Goal: Information Seeking & Learning: Learn about a topic

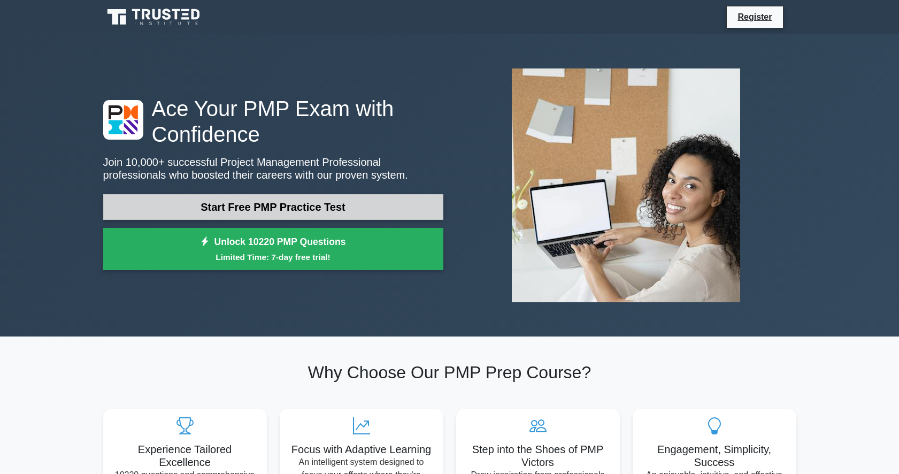
click at [269, 212] on link "Start Free PMP Practice Test" at bounding box center [273, 207] width 340 height 26
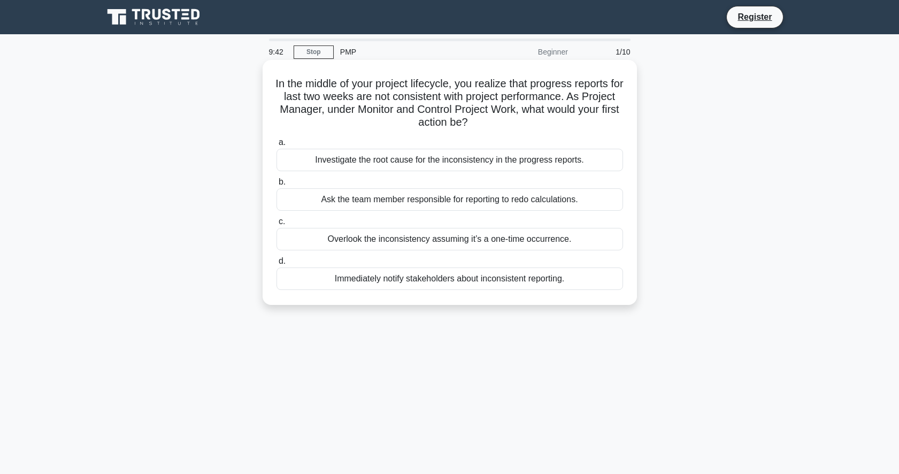
click at [400, 158] on div "Investigate the root cause for the inconsistency in the progress reports." at bounding box center [450, 160] width 347 height 22
click at [277, 146] on input "a. Investigate the root cause for the inconsistency in the progress reports." at bounding box center [277, 142] width 0 height 7
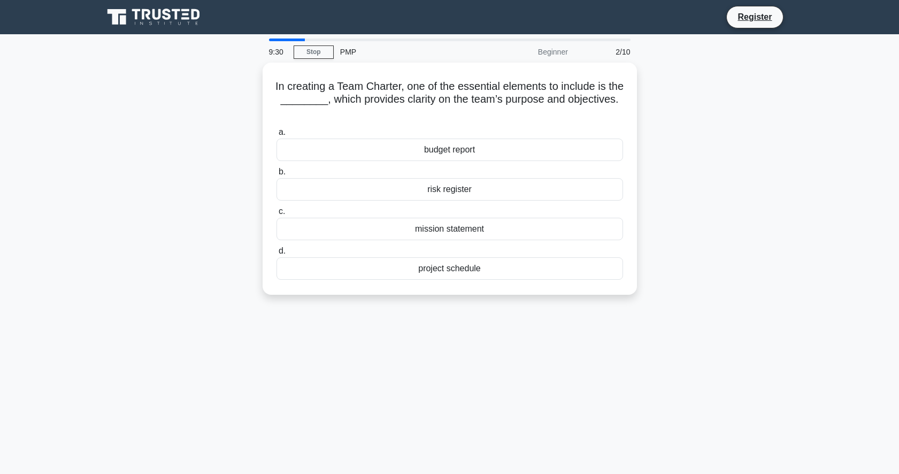
click at [357, 376] on div "9:30 Stop PMP Beginner 2/10 In creating a Team Charter, one of the essential el…" at bounding box center [450, 306] width 706 height 535
click at [401, 230] on div "mission statement" at bounding box center [450, 226] width 347 height 22
click at [277, 212] on input "c. mission statement" at bounding box center [277, 208] width 0 height 7
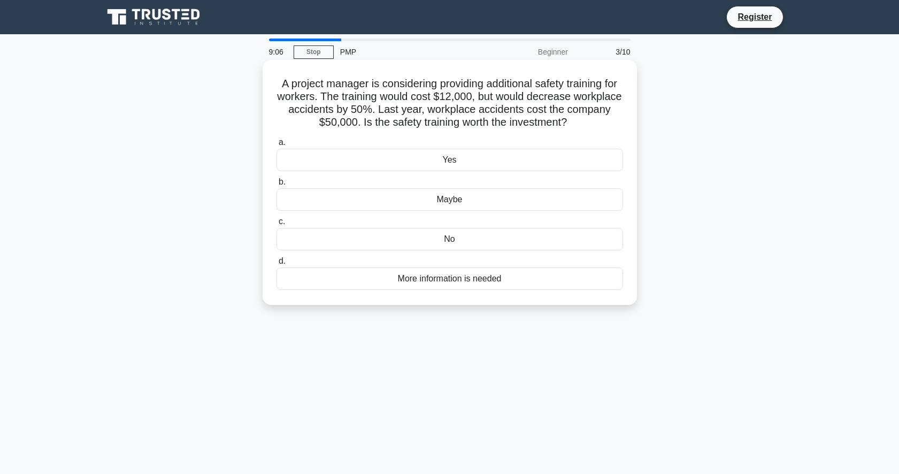
click at [472, 164] on div "Yes" at bounding box center [450, 160] width 347 height 22
click at [277, 146] on input "a. Yes" at bounding box center [277, 142] width 0 height 7
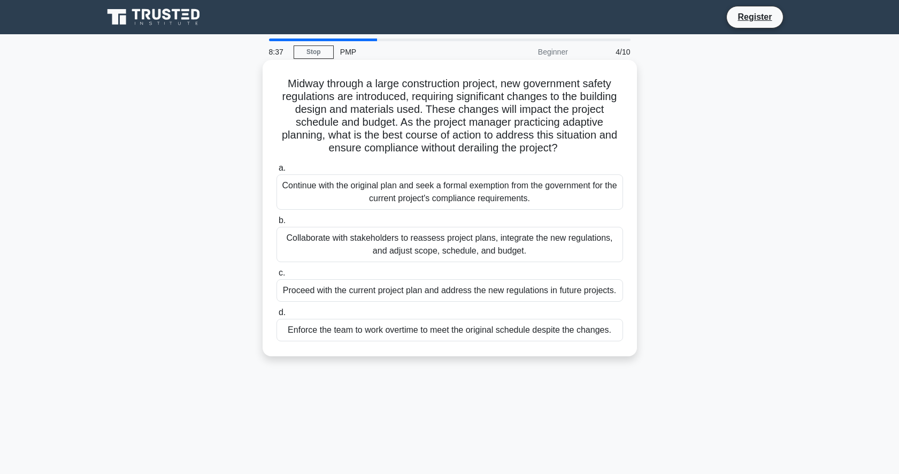
click at [354, 237] on div "Collaborate with stakeholders to reassess project plans, integrate the new regu…" at bounding box center [450, 244] width 347 height 35
click at [277, 224] on input "b. Collaborate with stakeholders to reassess project plans, integrate the new r…" at bounding box center [277, 220] width 0 height 7
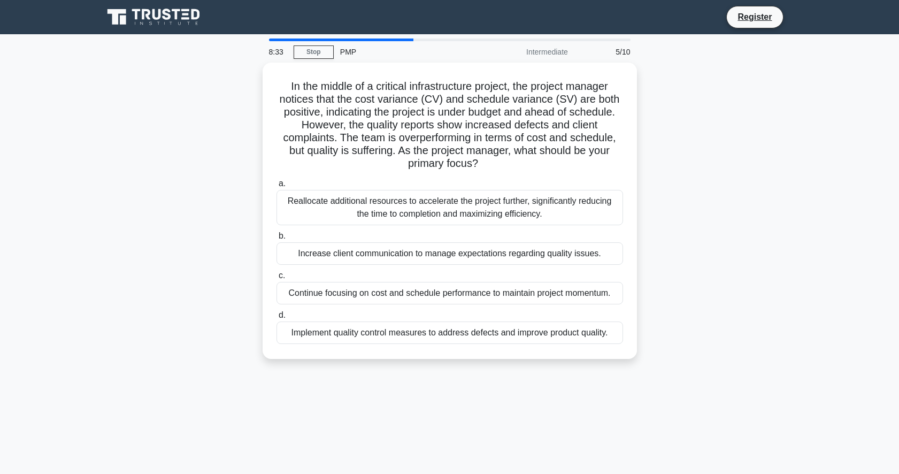
click at [225, 279] on div "In the middle of a critical infrastructure project, the project manager notices…" at bounding box center [450, 217] width 706 height 309
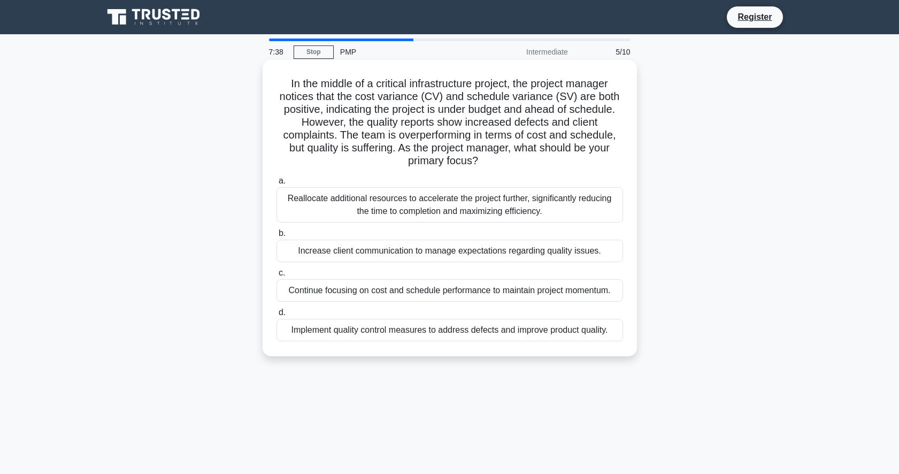
click at [458, 328] on div "Implement quality control measures to address defects and improve product quali…" at bounding box center [450, 330] width 347 height 22
click at [277, 316] on input "d. Implement quality control measures to address defects and improve product qu…" at bounding box center [277, 312] width 0 height 7
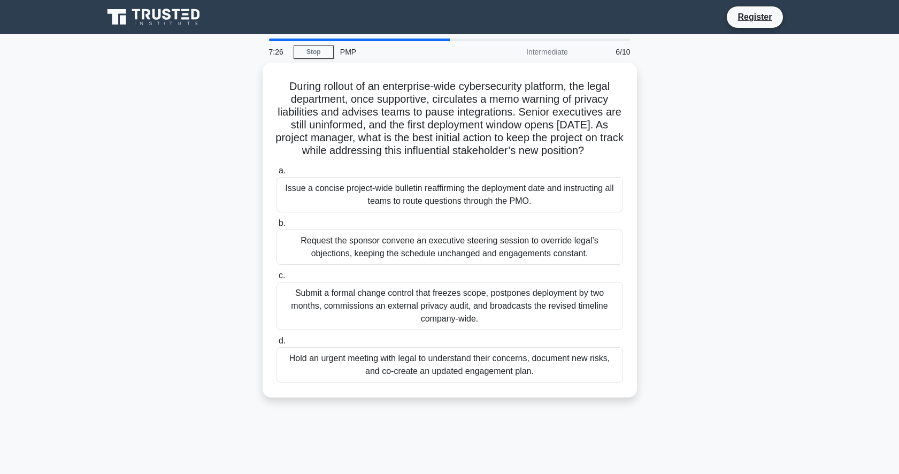
click at [230, 244] on div "During rollout of an enterprise-wide cybersecurity platform, the legal departme…" at bounding box center [450, 237] width 706 height 348
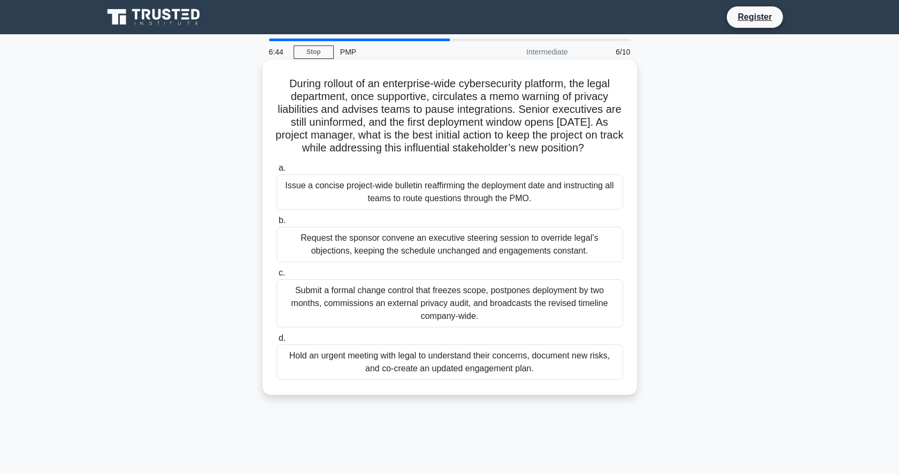
click at [353, 379] on div "Hold an urgent meeting with legal to understand their concerns, document new ri…" at bounding box center [450, 362] width 347 height 35
click at [277, 342] on input "d. Hold an urgent meeting with legal to understand their concerns, document new…" at bounding box center [277, 338] width 0 height 7
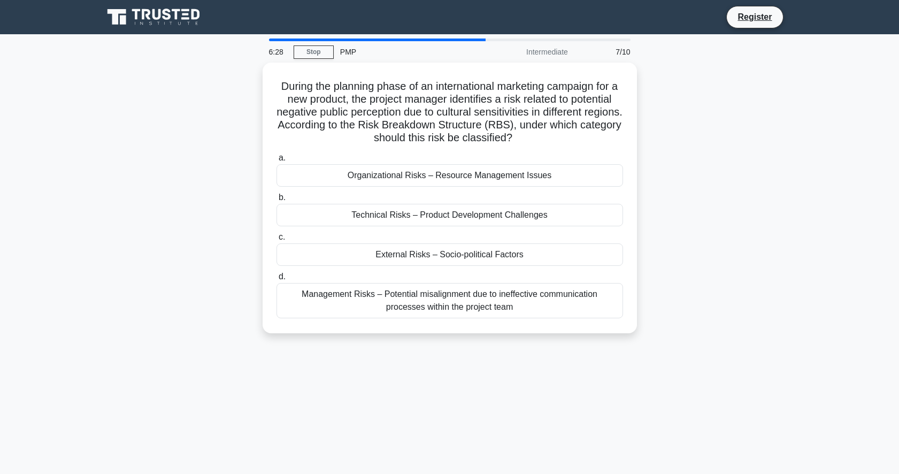
click at [226, 309] on div "During the planning phase of an international marketing campaign for a new prod…" at bounding box center [450, 205] width 706 height 284
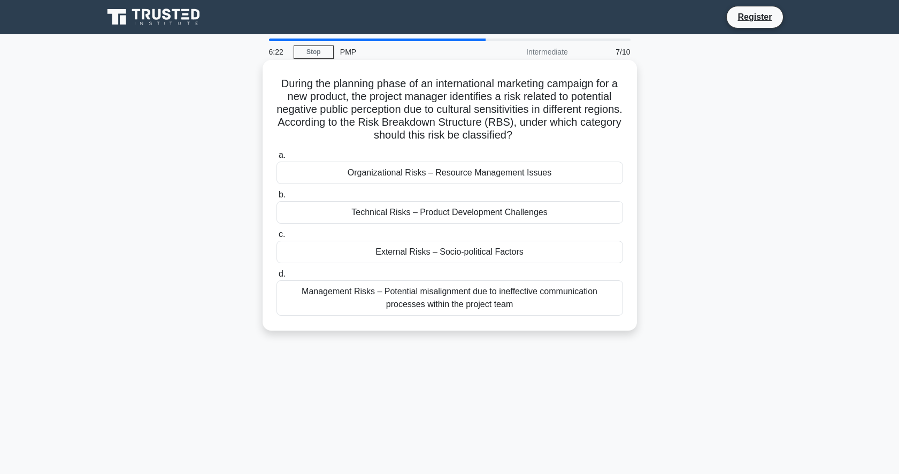
click at [448, 254] on div "External Risks – Socio-political Factors" at bounding box center [450, 252] width 347 height 22
click at [277, 238] on input "c. External Risks – Socio-political Factors" at bounding box center [277, 234] width 0 height 7
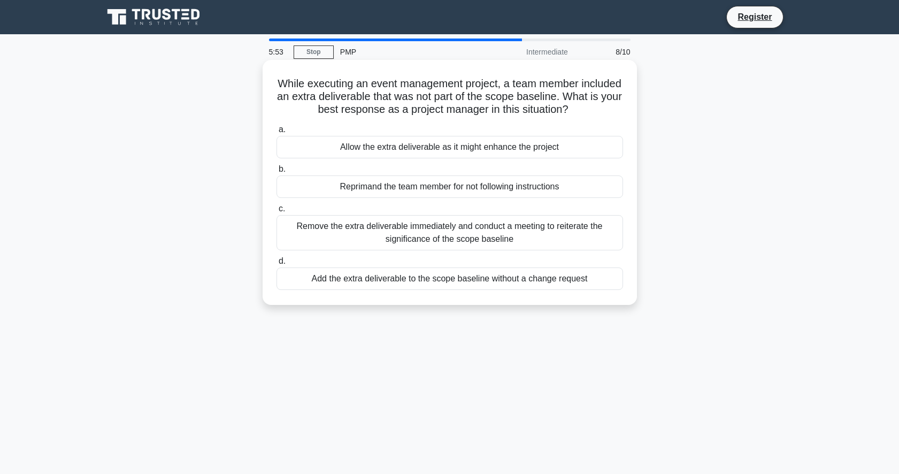
click at [347, 232] on div "Remove the extra deliverable immediately and conduct a meeting to reiterate the…" at bounding box center [450, 232] width 347 height 35
click at [277, 212] on input "c. Remove the extra deliverable immediately and conduct a meeting to reiterate …" at bounding box center [277, 208] width 0 height 7
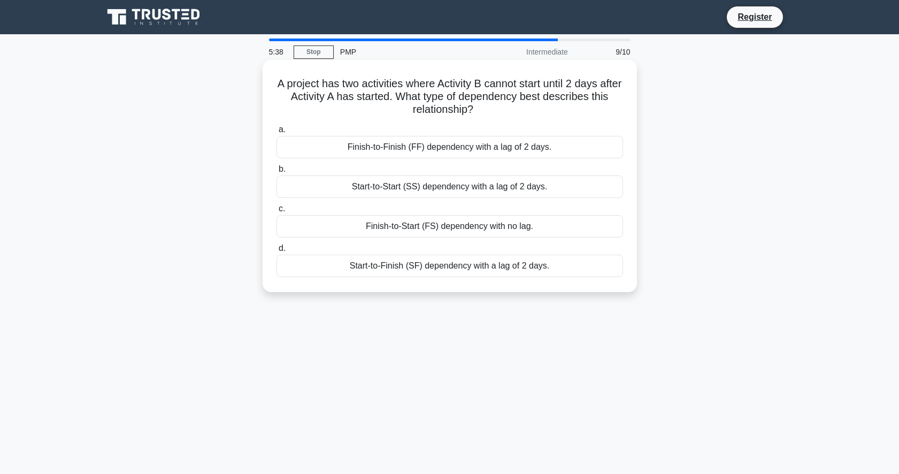
click at [424, 191] on div "Start-to-Start (SS) dependency with a lag of 2 days." at bounding box center [450, 186] width 347 height 22
click at [277, 173] on input "b. Start-to-Start (SS) dependency with a lag of 2 days." at bounding box center [277, 169] width 0 height 7
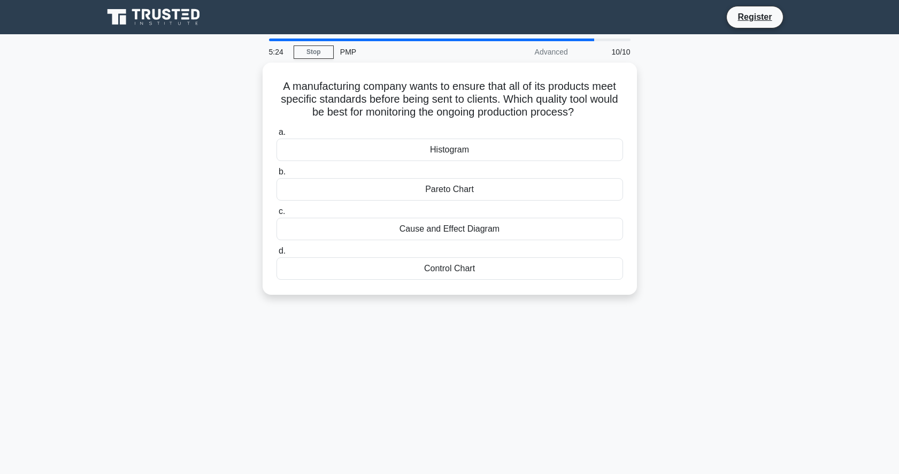
click at [242, 212] on div "A manufacturing company wants to ensure that all of its products meet specific …" at bounding box center [450, 185] width 706 height 245
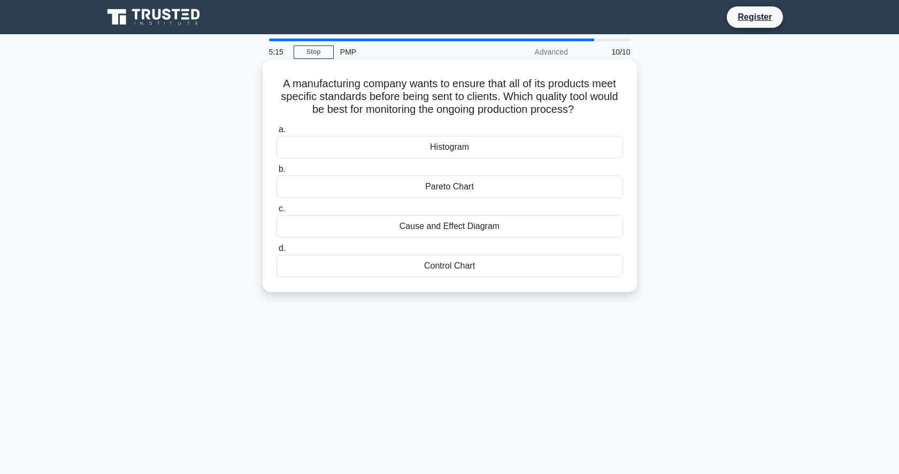
click at [464, 269] on div "Control Chart" at bounding box center [450, 266] width 347 height 22
click at [277, 252] on input "d. Control Chart" at bounding box center [277, 248] width 0 height 7
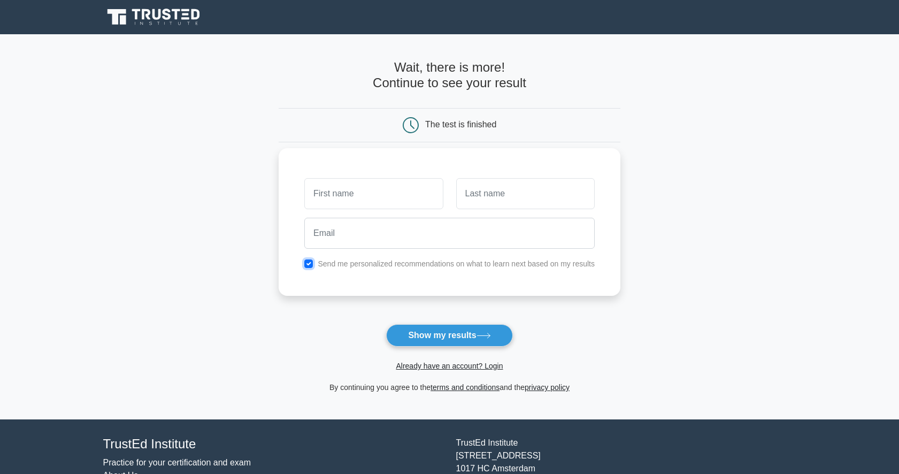
click at [312, 266] on input "checkbox" at bounding box center [308, 263] width 9 height 9
checkbox input "false"
click at [339, 192] on input "text" at bounding box center [373, 193] width 139 height 31
type input "marcel"
type input "zonneveld"
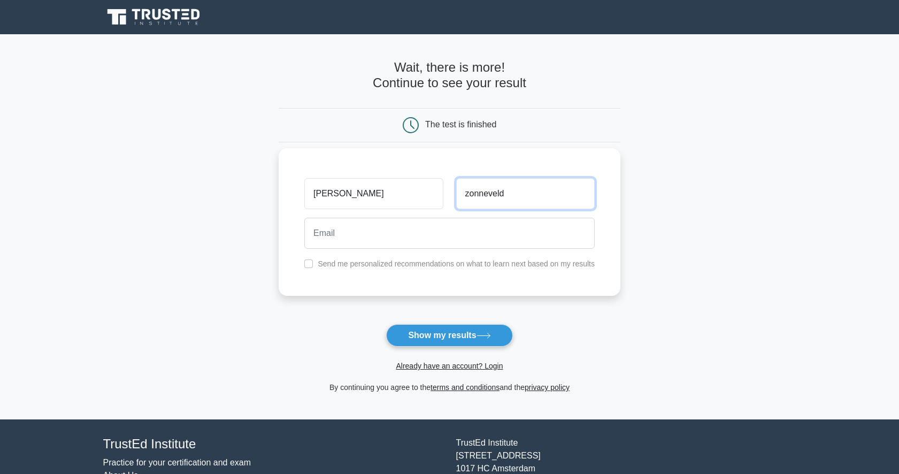
type input "Marcel.zonneveld@CURIUMPHARMA.COM"
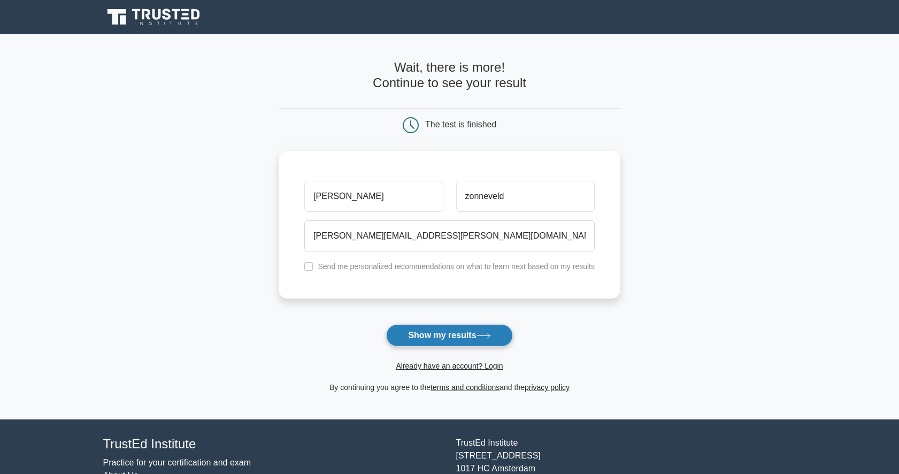
click at [428, 334] on button "Show my results" at bounding box center [449, 335] width 126 height 22
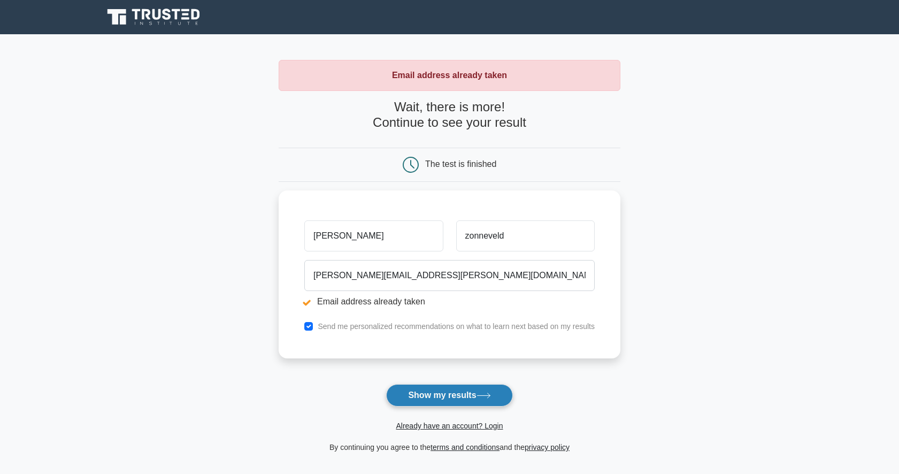
click at [463, 400] on button "Show my results" at bounding box center [449, 395] width 126 height 22
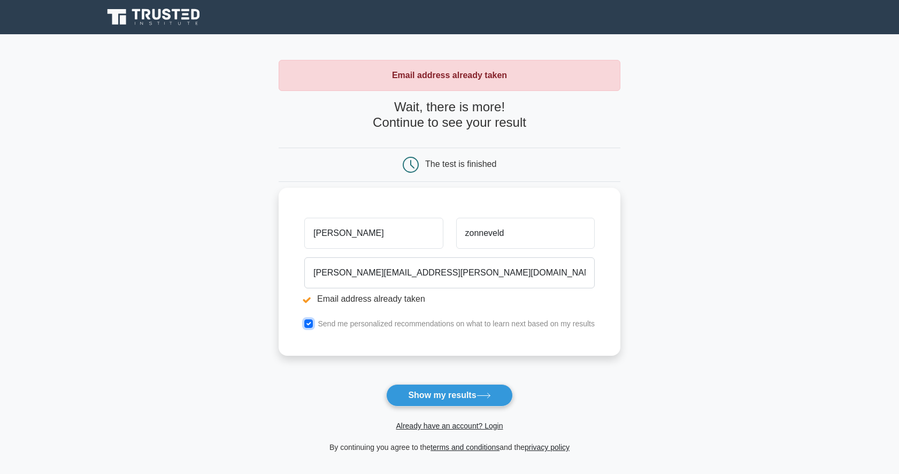
click at [311, 326] on input "checkbox" at bounding box center [308, 323] width 9 height 9
checkbox input "false"
click at [238, 322] on main "Email address already taken Wait, there is more! Continue to see your result Th…" at bounding box center [449, 256] width 899 height 445
click at [150, 19] on icon at bounding box center [146, 14] width 9 height 11
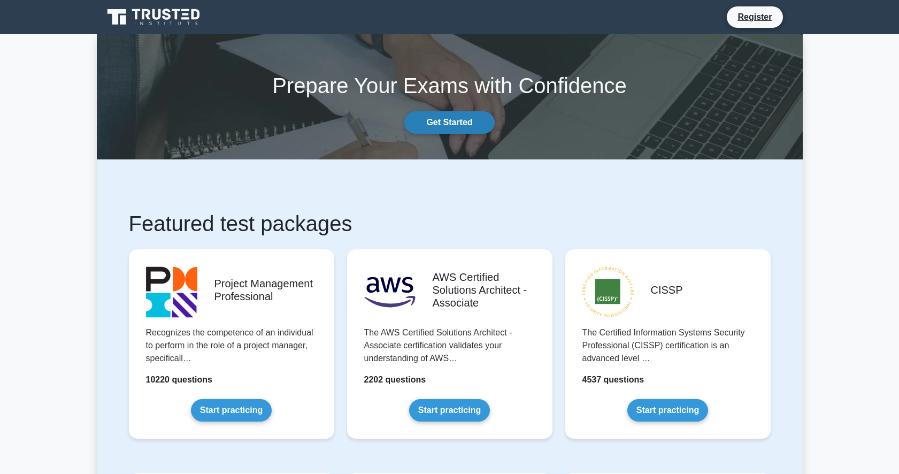
click at [440, 129] on link "Get Started" at bounding box center [449, 122] width 90 height 22
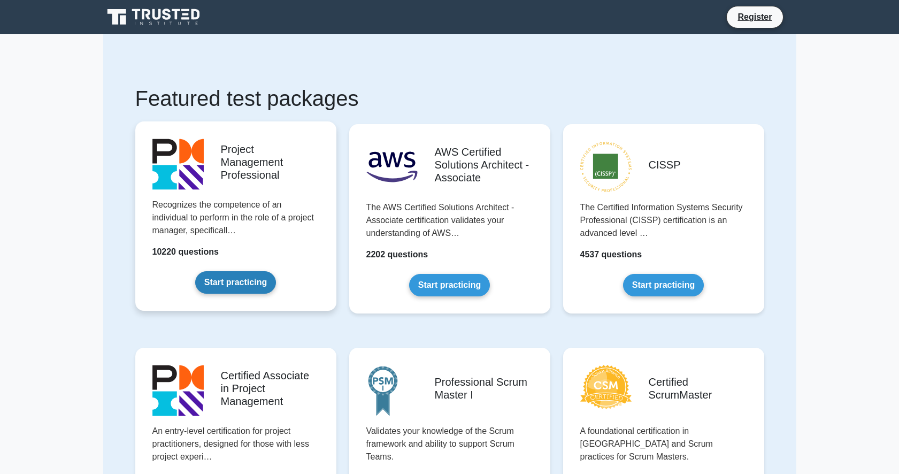
click at [238, 271] on link "Start practicing" at bounding box center [235, 282] width 81 height 22
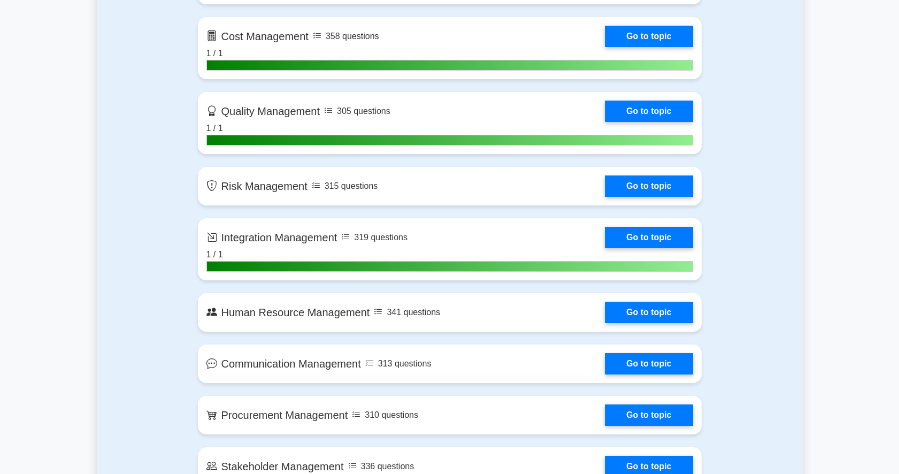
scroll to position [749, 0]
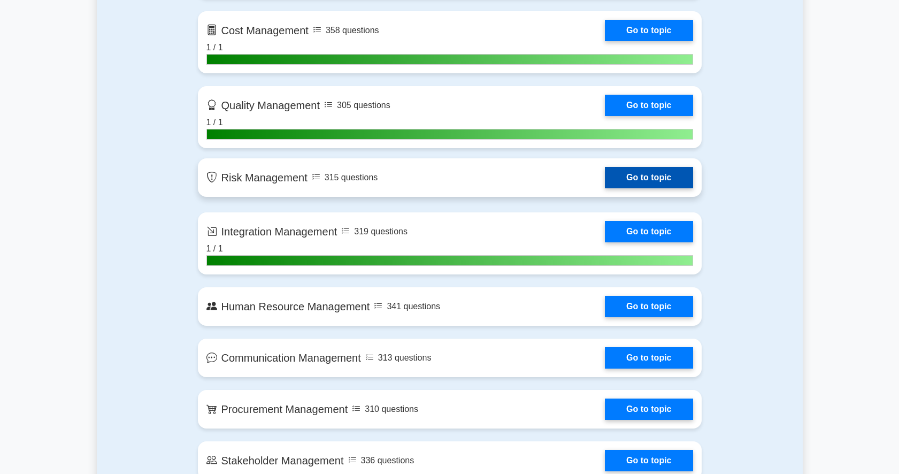
click at [645, 178] on link "Go to topic" at bounding box center [649, 177] width 88 height 21
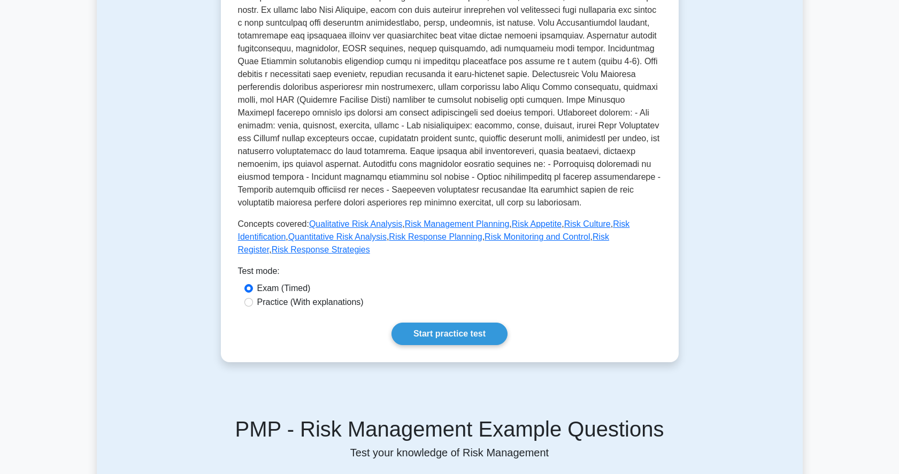
scroll to position [267, 0]
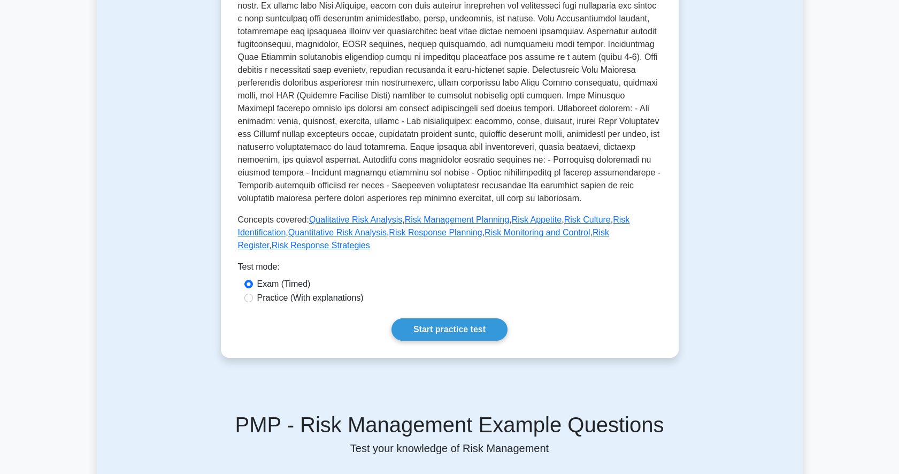
click at [281, 292] on label "Practice (With explanations)" at bounding box center [310, 298] width 106 height 13
click at [253, 294] on input "Practice (With explanations)" at bounding box center [248, 298] width 9 height 9
radio input "true"
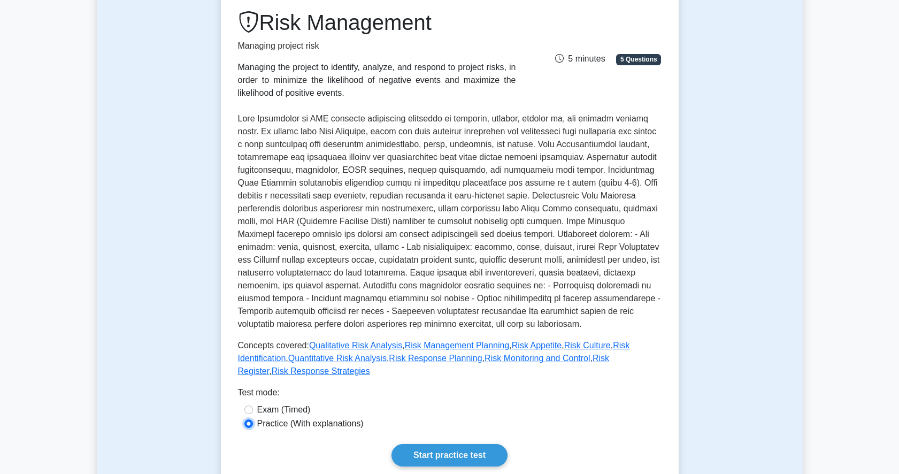
scroll to position [160, 0]
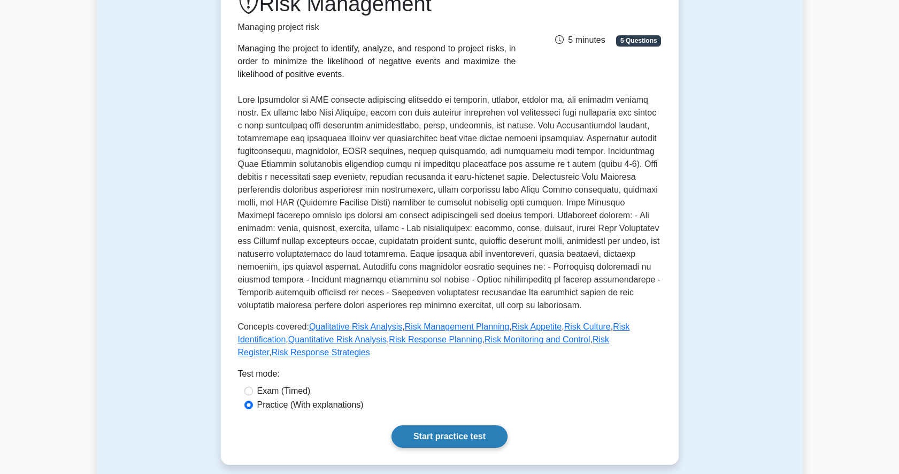
click at [451, 425] on link "Start practice test" at bounding box center [450, 436] width 116 height 22
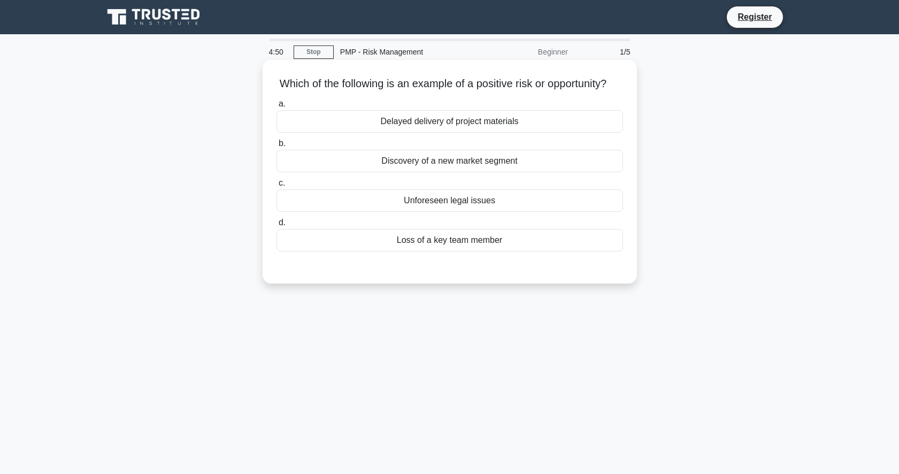
click at [515, 172] on div "Discovery of a new market segment" at bounding box center [450, 161] width 347 height 22
click at [277, 147] on input "b. Discovery of a new market segment" at bounding box center [277, 143] width 0 height 7
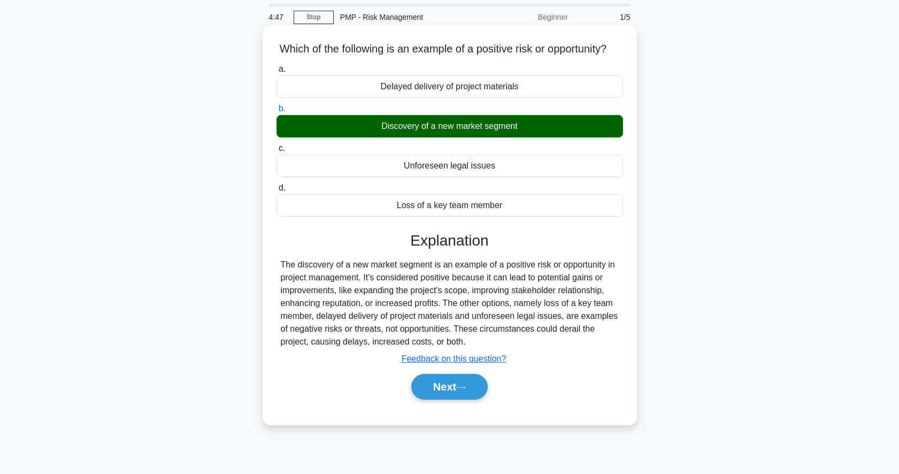
scroll to position [53, 0]
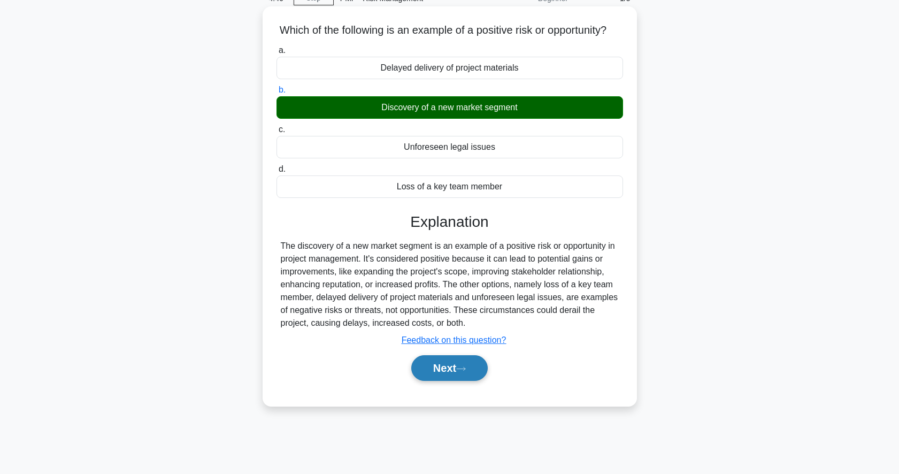
click at [440, 381] on button "Next" at bounding box center [449, 368] width 77 height 26
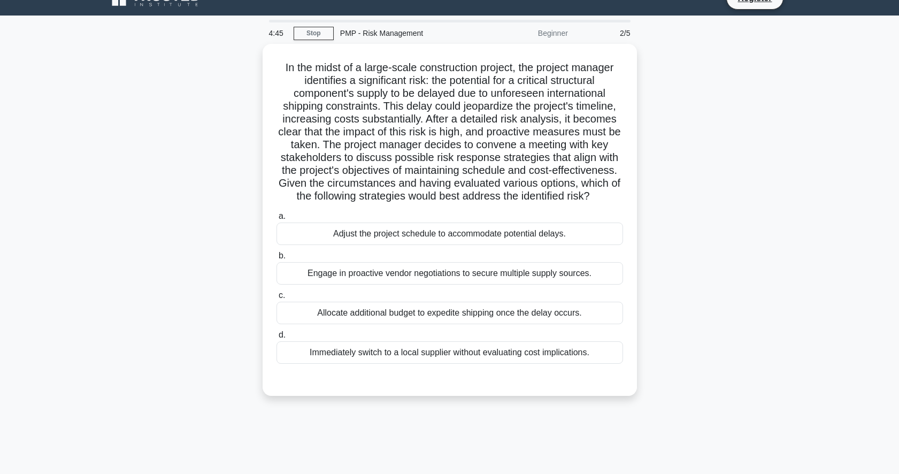
scroll to position [0, 0]
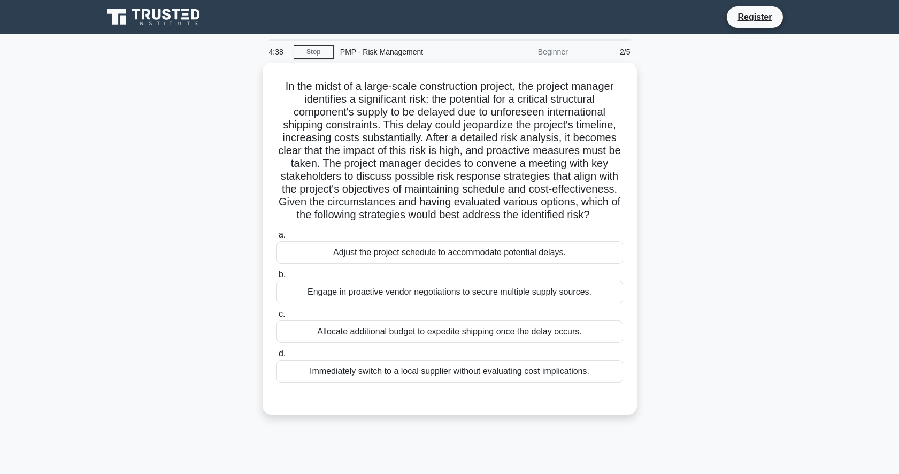
click at [176, 244] on div "In the midst of a large-scale construction project, the project manager identif…" at bounding box center [450, 245] width 706 height 365
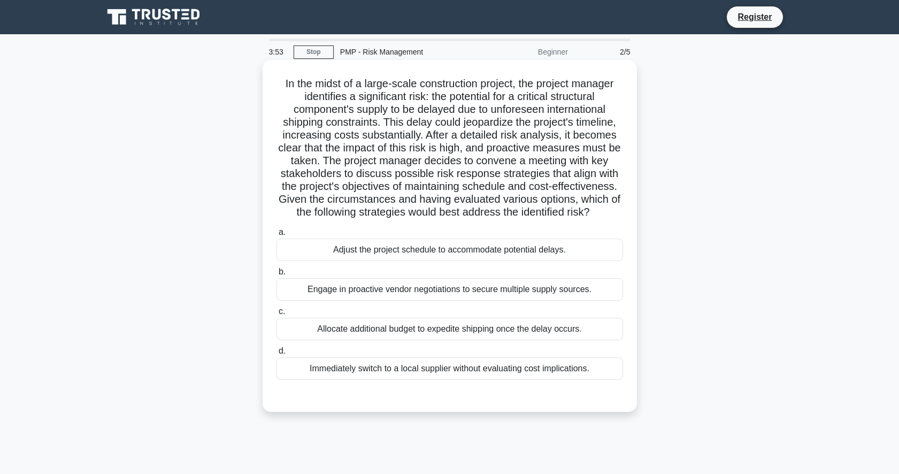
click at [376, 291] on div "Engage in proactive vendor negotiations to secure multiple supply sources." at bounding box center [450, 289] width 347 height 22
click at [277, 276] on input "b. Engage in proactive vendor negotiations to secure multiple supply sources." at bounding box center [277, 272] width 0 height 7
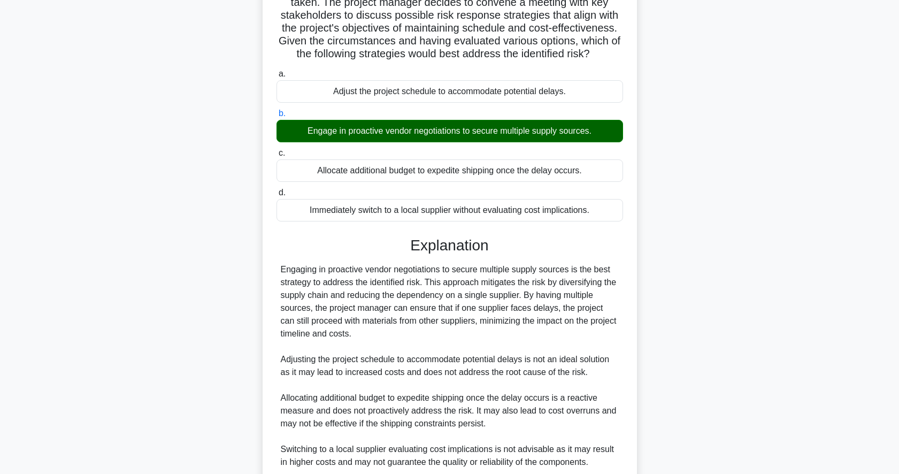
scroll to position [214, 0]
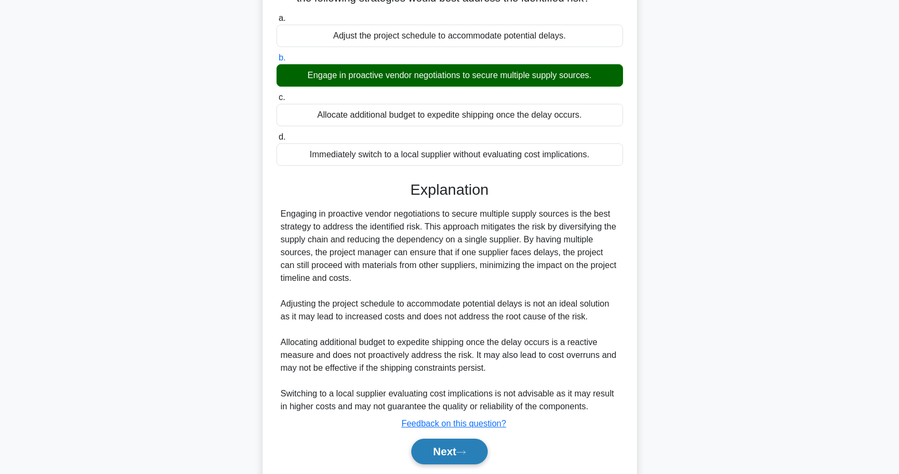
click at [448, 444] on button "Next" at bounding box center [449, 452] width 77 height 26
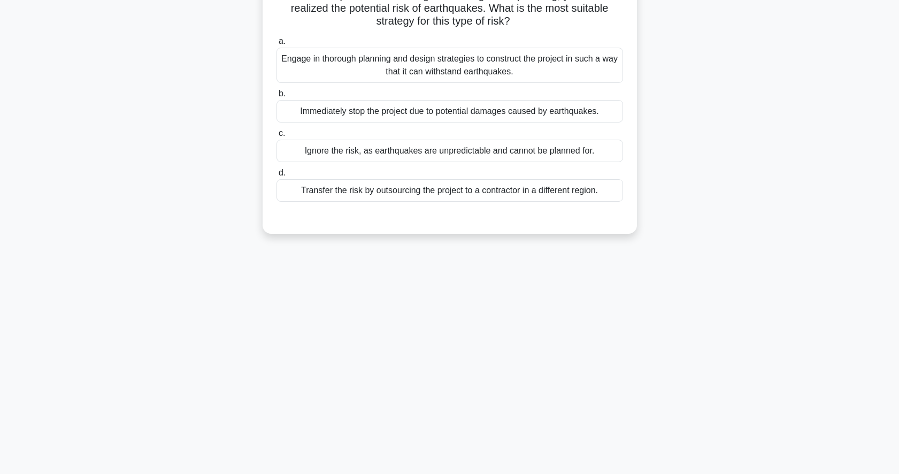
scroll to position [0, 0]
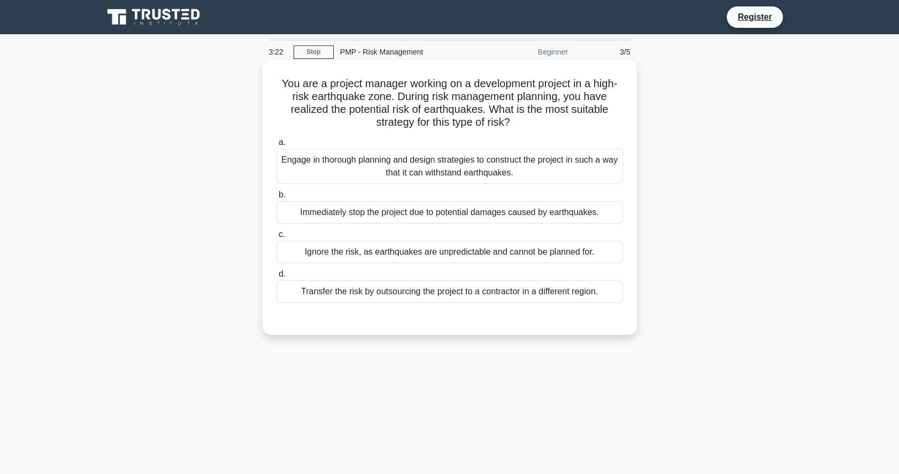
click at [363, 160] on div "Engage in thorough planning and design strategies to construct the project in s…" at bounding box center [450, 166] width 347 height 35
click at [277, 146] on input "a. Engage in thorough planning and design strategies to construct the project i…" at bounding box center [277, 142] width 0 height 7
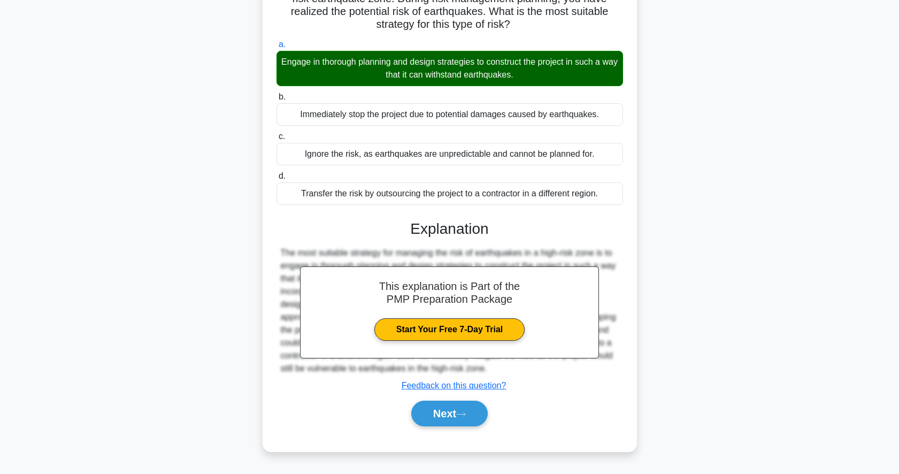
scroll to position [104, 0]
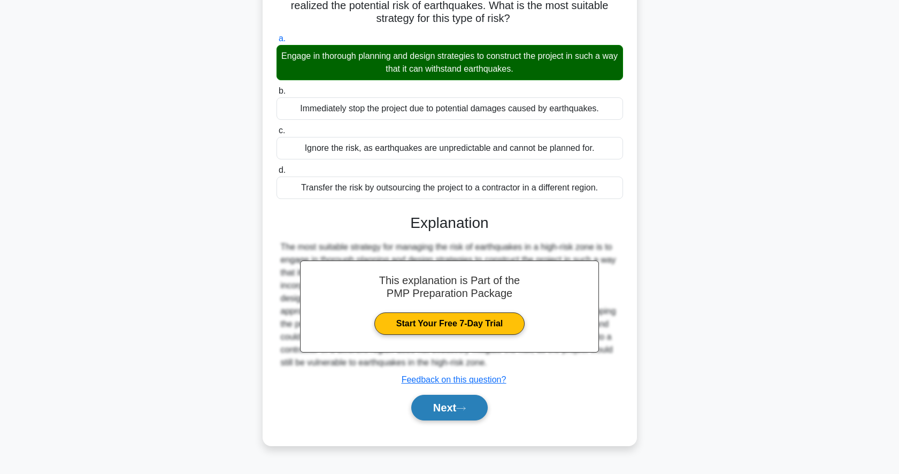
click at [455, 409] on button "Next" at bounding box center [449, 408] width 77 height 26
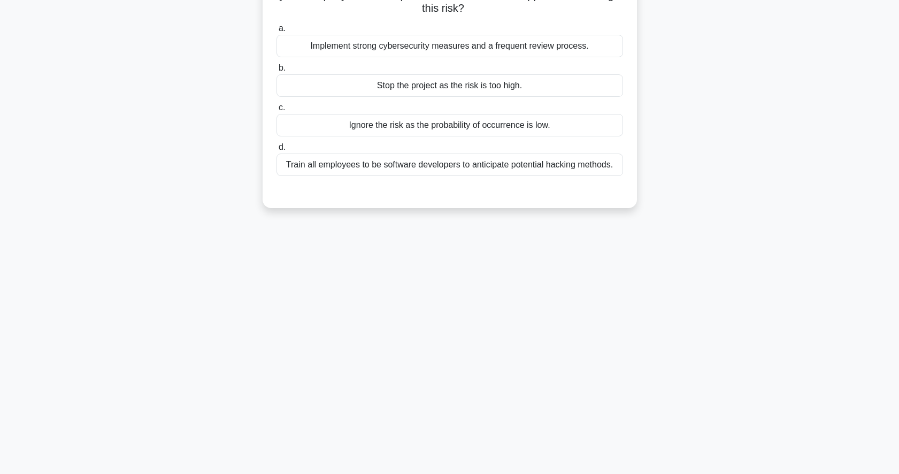
scroll to position [0, 0]
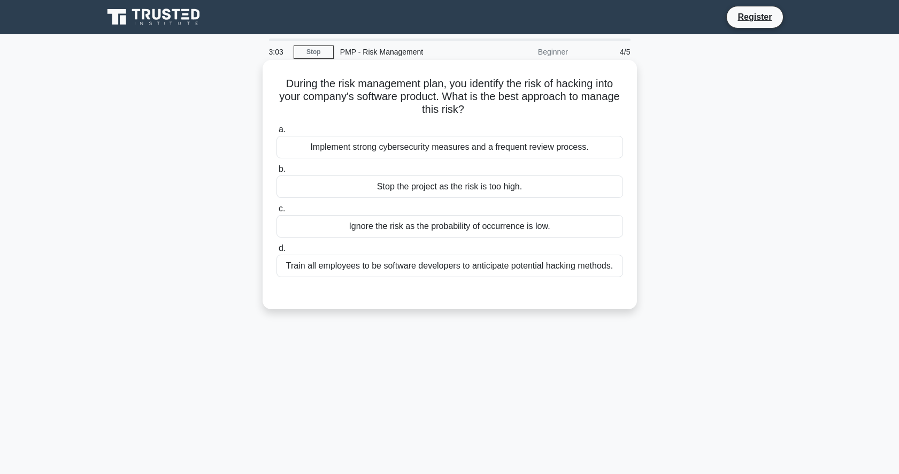
click at [395, 151] on div "Implement strong cybersecurity measures and a frequent review process." at bounding box center [450, 147] width 347 height 22
click at [277, 133] on input "a. Implement strong cybersecurity measures and a frequent review process." at bounding box center [277, 129] width 0 height 7
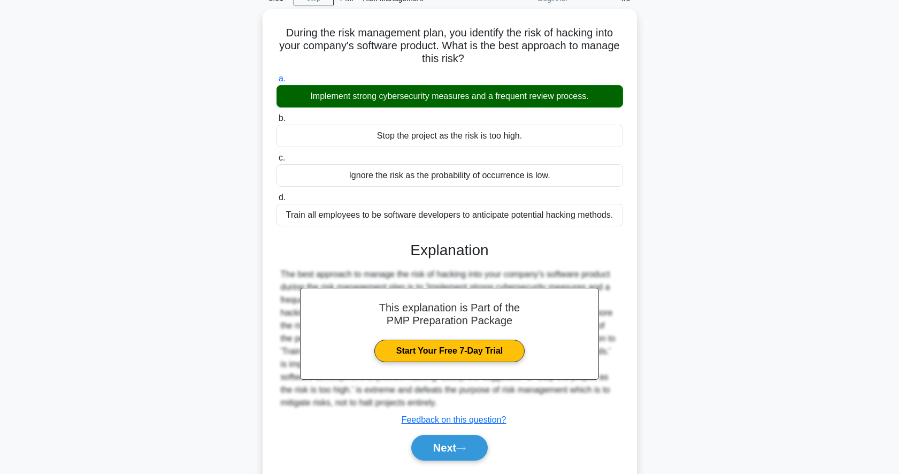
scroll to position [104, 0]
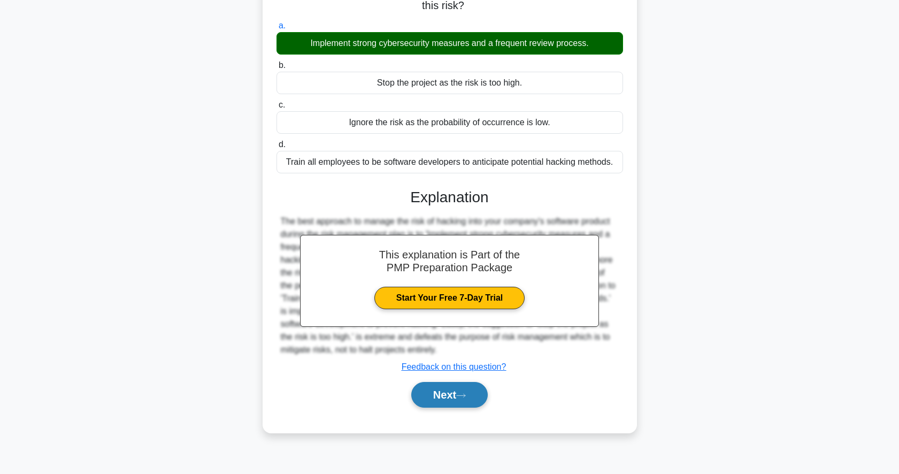
click at [438, 395] on button "Next" at bounding box center [449, 395] width 77 height 26
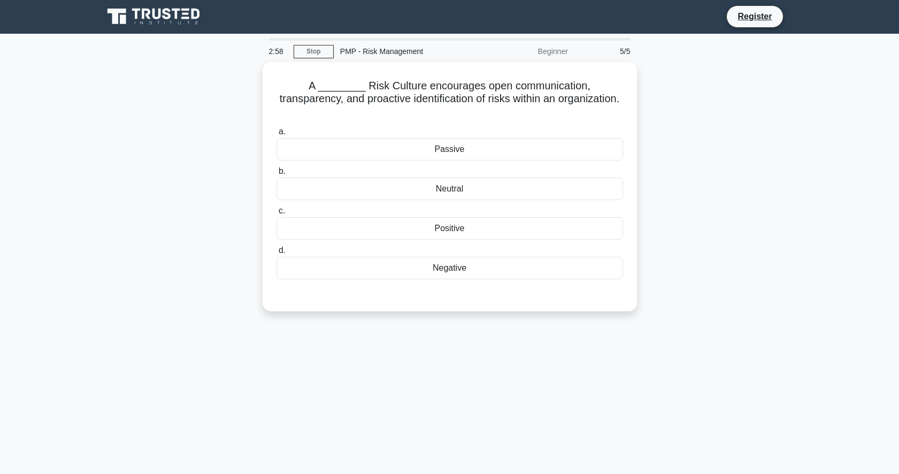
scroll to position [0, 0]
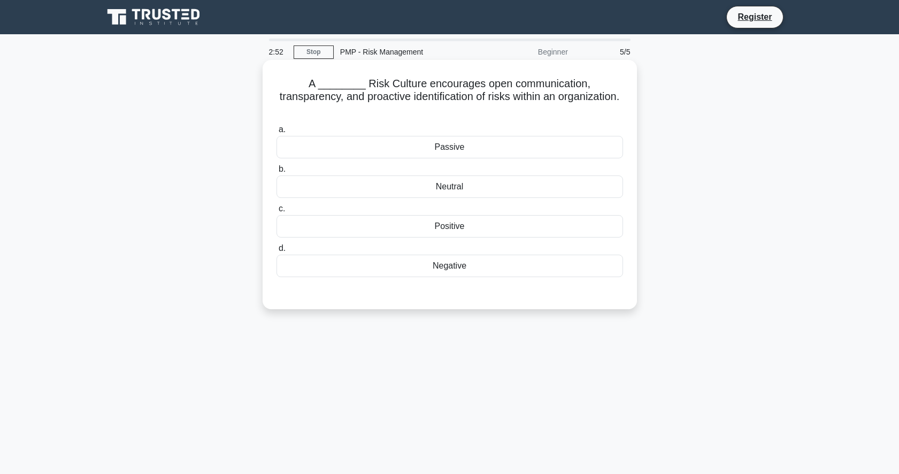
click at [447, 215] on div "Positive" at bounding box center [450, 226] width 347 height 22
click at [277, 212] on input "c. Positive" at bounding box center [277, 208] width 0 height 7
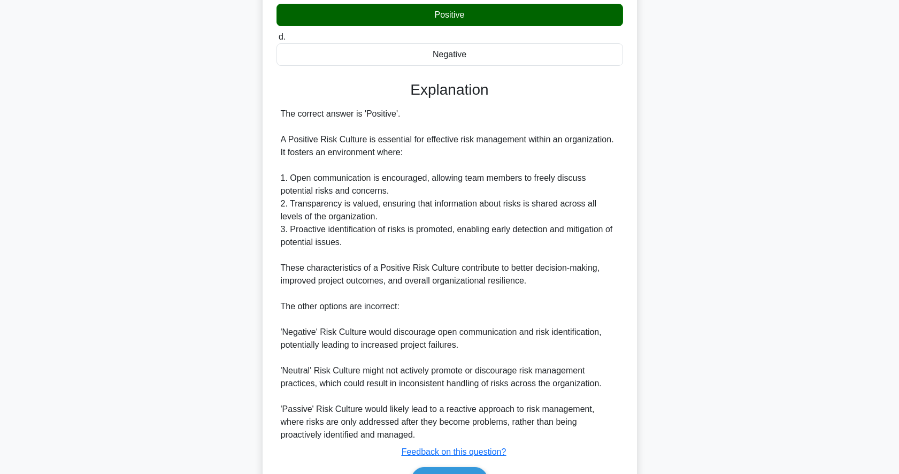
scroll to position [263, 0]
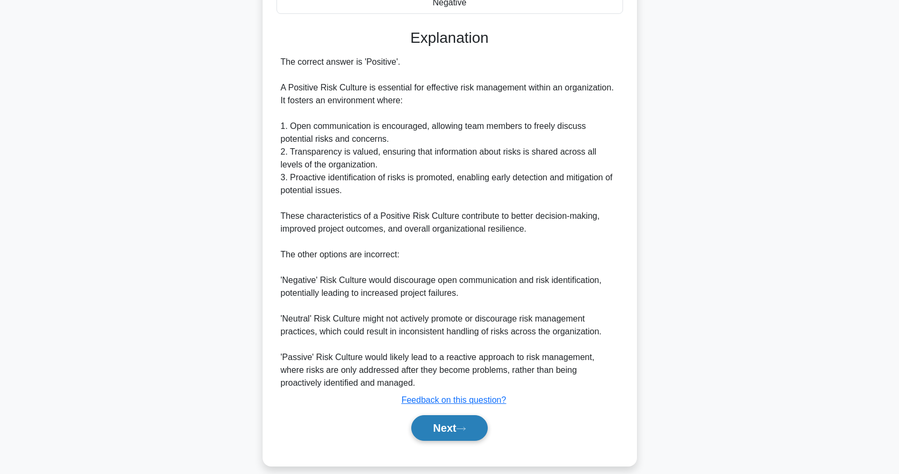
click at [442, 415] on button "Next" at bounding box center [449, 428] width 77 height 26
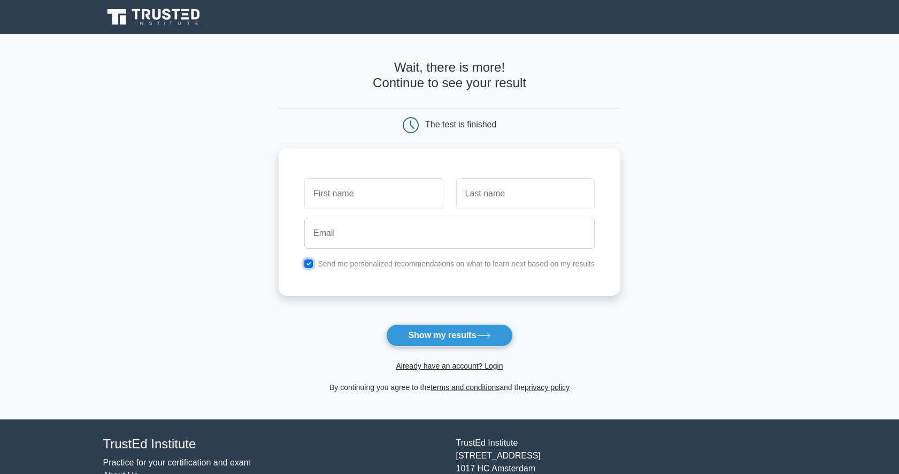
click at [308, 262] on input "checkbox" at bounding box center [308, 263] width 9 height 9
checkbox input "false"
click at [323, 197] on input "text" at bounding box center [373, 193] width 139 height 31
type input "[PERSON_NAME]"
type input "zonneveld"
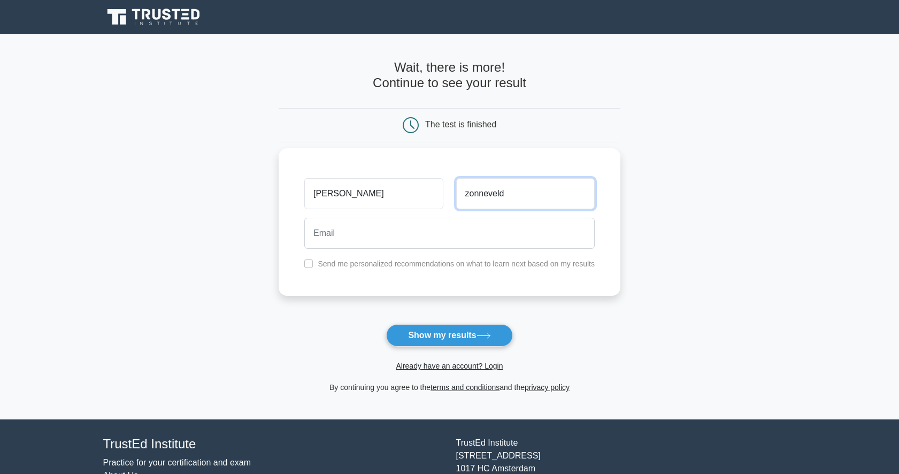
type input "[PERSON_NAME][EMAIL_ADDRESS][PERSON_NAME][DOMAIN_NAME]"
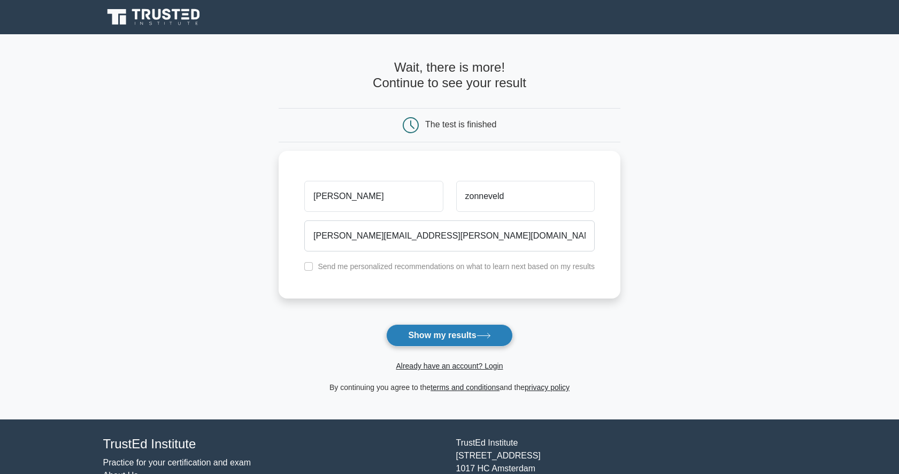
click at [450, 333] on button "Show my results" at bounding box center [449, 335] width 126 height 22
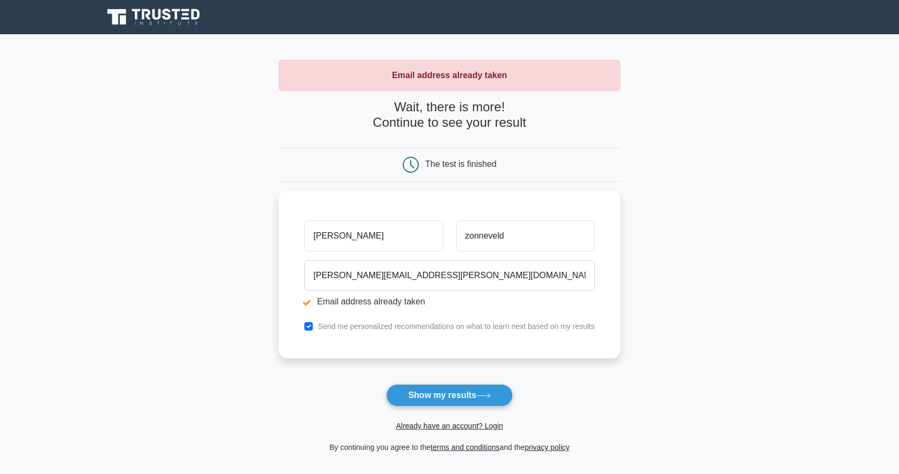
click at [156, 15] on icon at bounding box center [154, 17] width 103 height 20
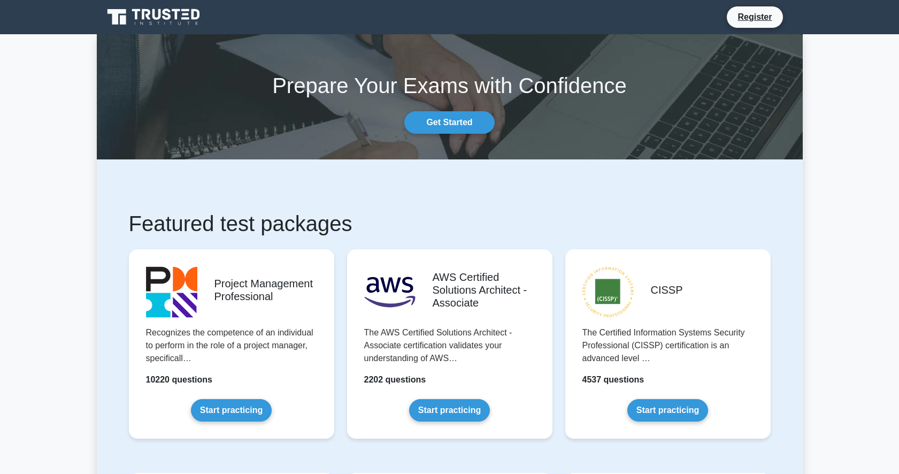
click at [219, 399] on link "Start practicing" at bounding box center [231, 410] width 81 height 22
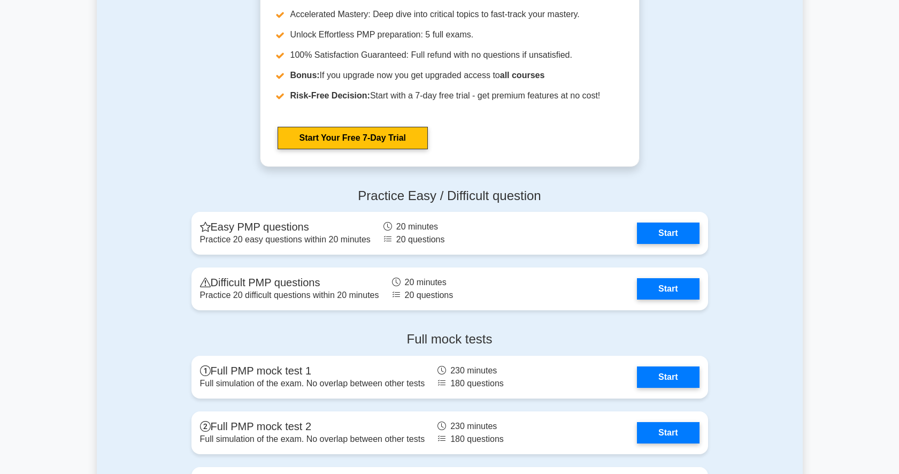
scroll to position [3049, 0]
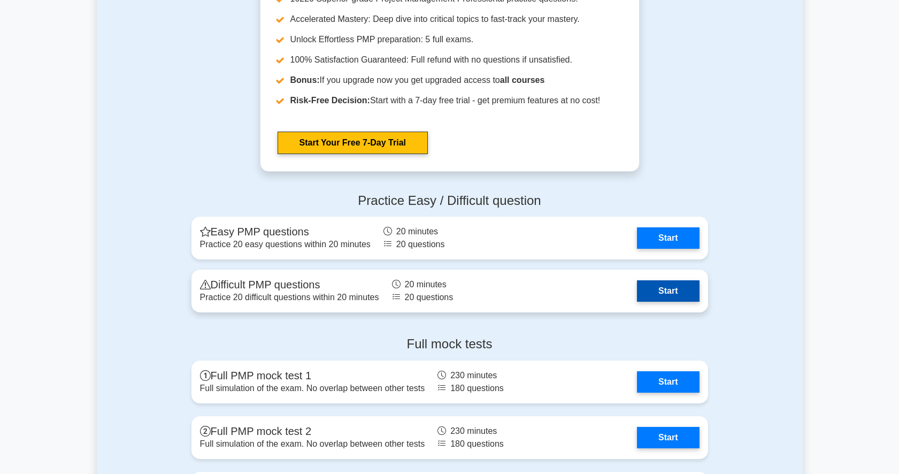
click at [655, 290] on link "Start" at bounding box center [668, 290] width 62 height 21
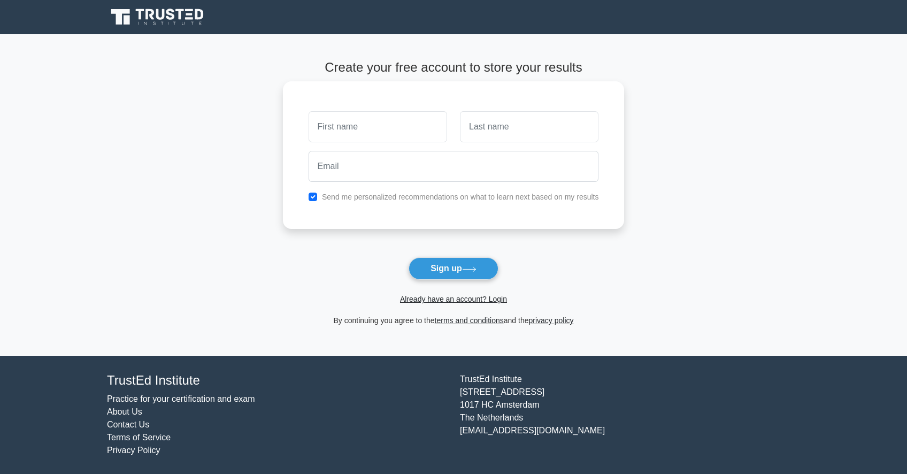
click at [330, 199] on label "Send me personalized recommendations on what to learn next based on my results" at bounding box center [460, 197] width 277 height 9
click at [310, 198] on input "checkbox" at bounding box center [313, 197] width 9 height 9
checkbox input "false"
click at [325, 136] on input "text" at bounding box center [378, 126] width 139 height 31
type input "[PERSON_NAME]"
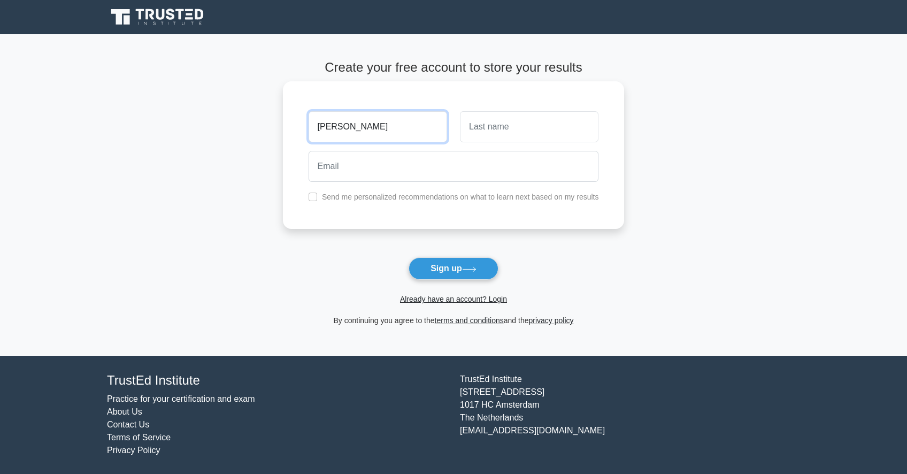
type input "zonneveld"
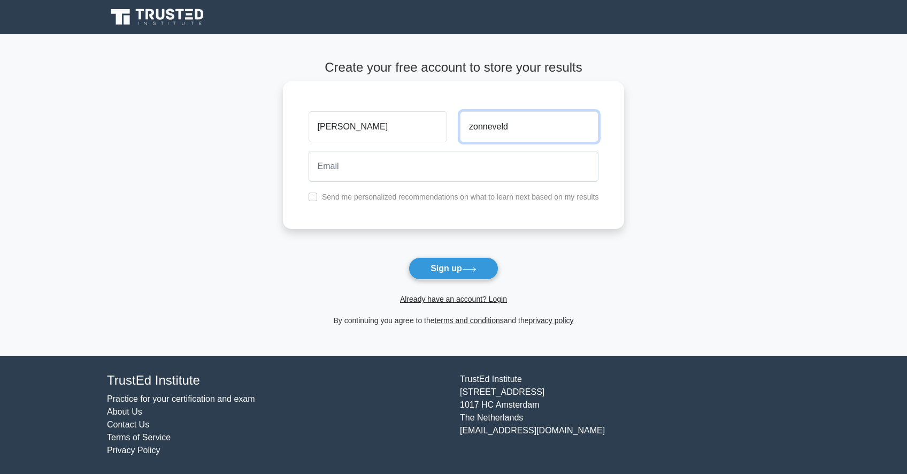
type input "[PERSON_NAME][EMAIL_ADDRESS][PERSON_NAME][DOMAIN_NAME]"
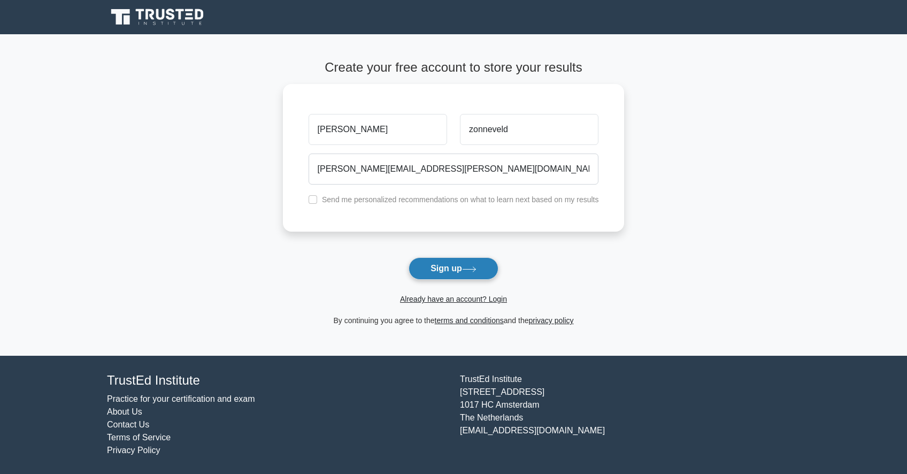
click at [438, 267] on button "Sign up" at bounding box center [454, 268] width 90 height 22
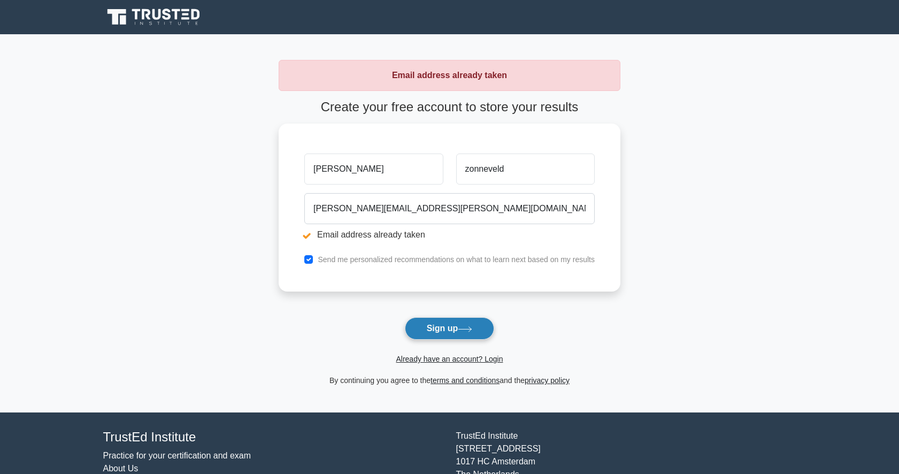
click at [460, 326] on button "Sign up" at bounding box center [450, 328] width 90 height 22
click at [159, 21] on icon at bounding box center [154, 17] width 103 height 20
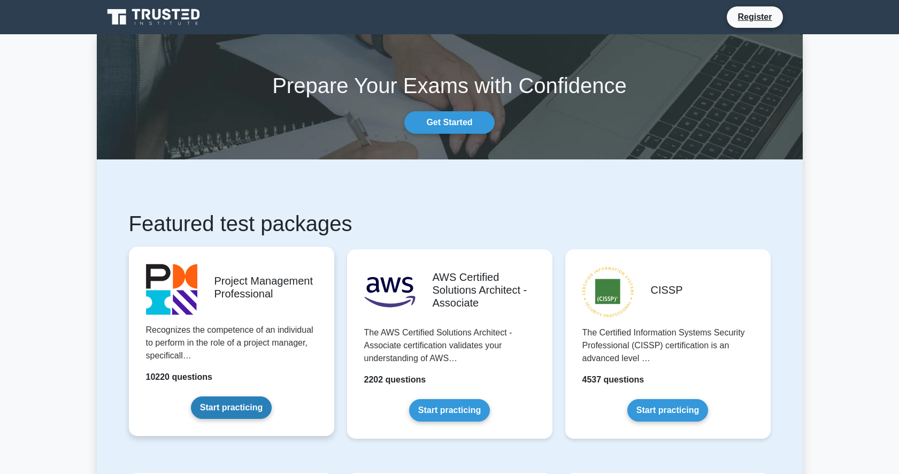
click at [191, 396] on link "Start practicing" at bounding box center [231, 407] width 81 height 22
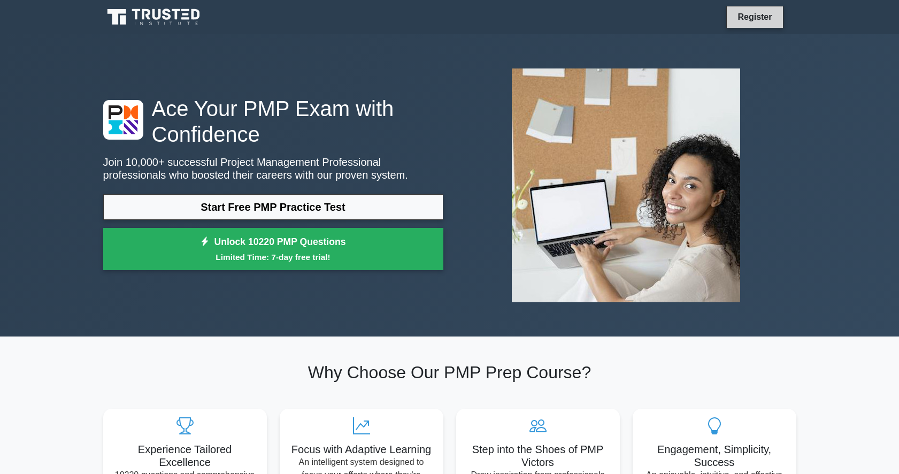
click at [751, 16] on link "Register" at bounding box center [754, 16] width 47 height 13
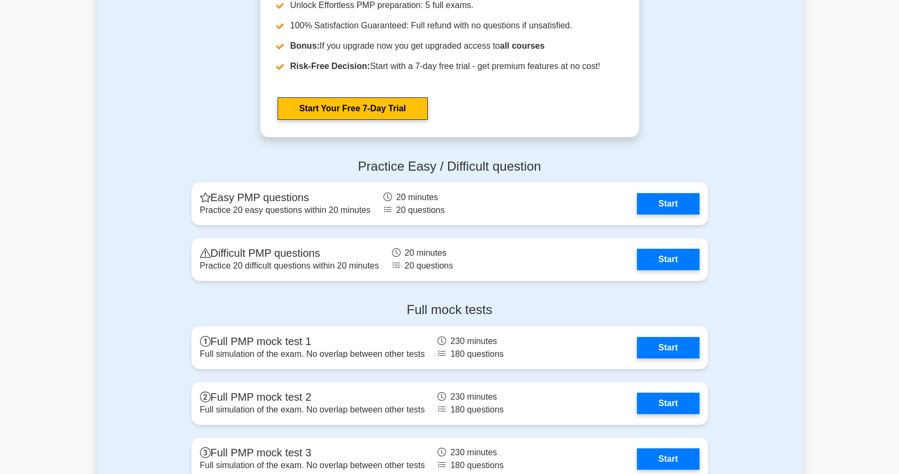
scroll to position [3103, 0]
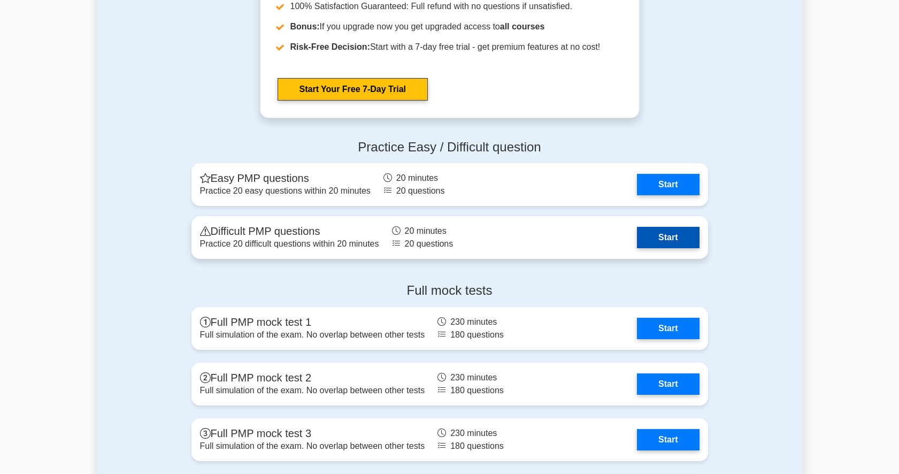
click at [670, 237] on link "Start" at bounding box center [668, 237] width 62 height 21
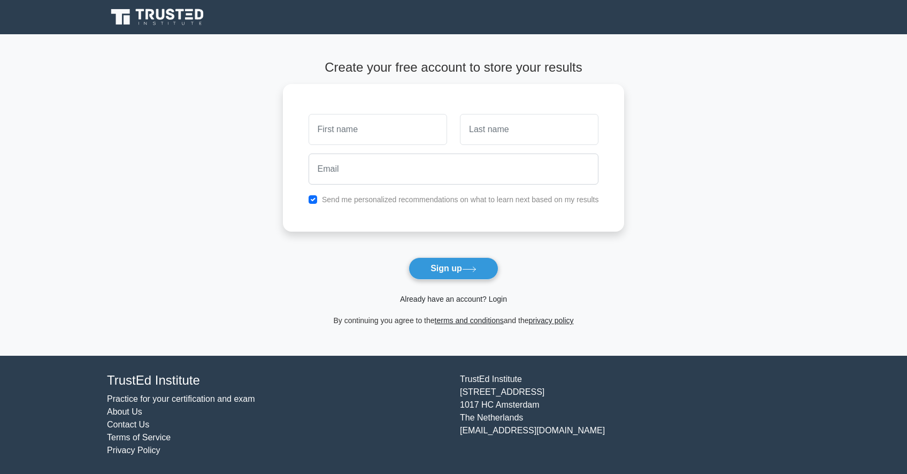
click at [419, 300] on link "Already have an account? Login" at bounding box center [453, 299] width 107 height 9
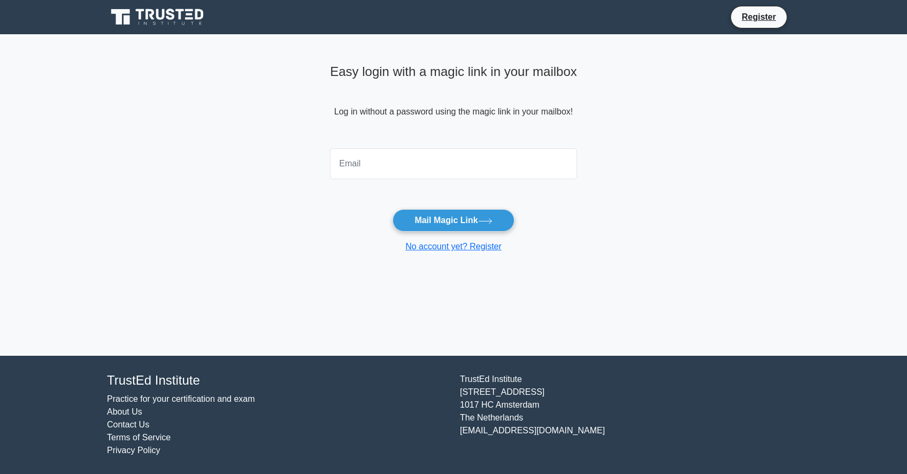
click at [372, 164] on input "email" at bounding box center [453, 163] width 247 height 31
type input "[PERSON_NAME][EMAIL_ADDRESS][PERSON_NAME][DOMAIN_NAME]"
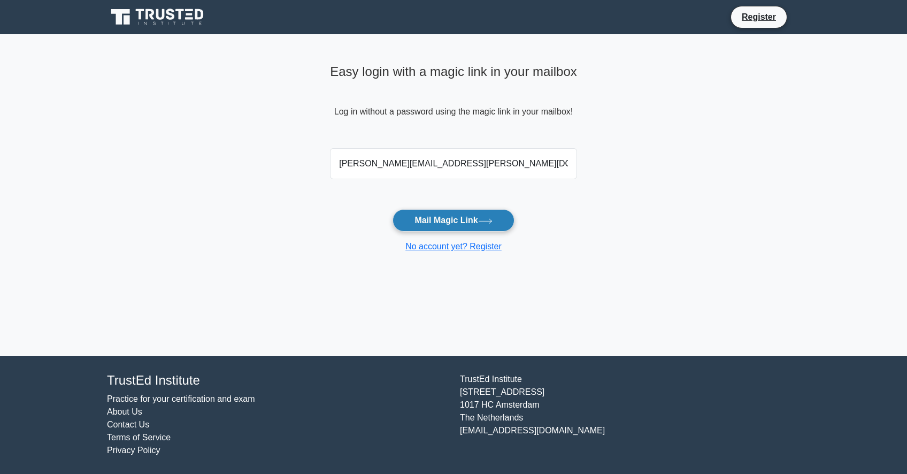
click at [421, 221] on button "Mail Magic Link" at bounding box center [453, 220] width 121 height 22
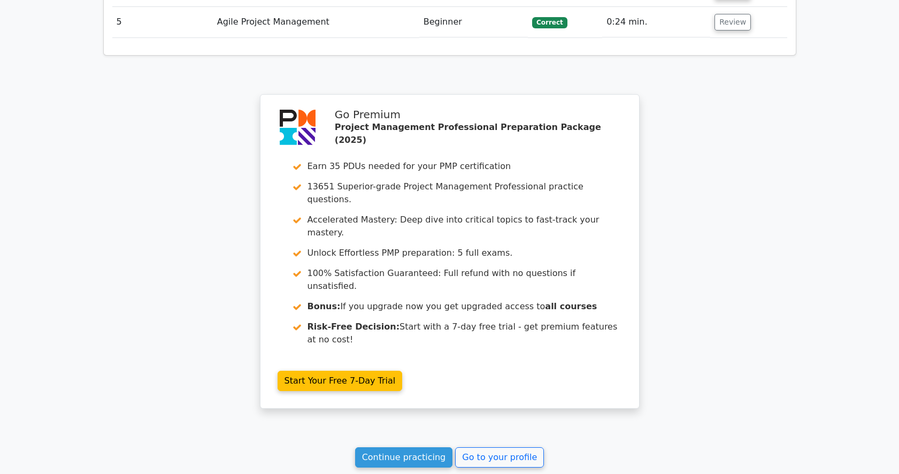
scroll to position [1471, 0]
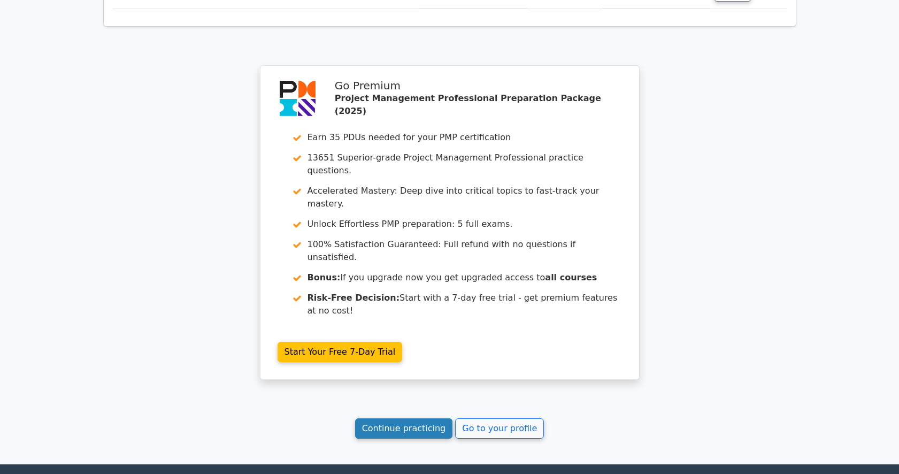
click at [393, 418] on link "Continue practicing" at bounding box center [404, 428] width 98 height 20
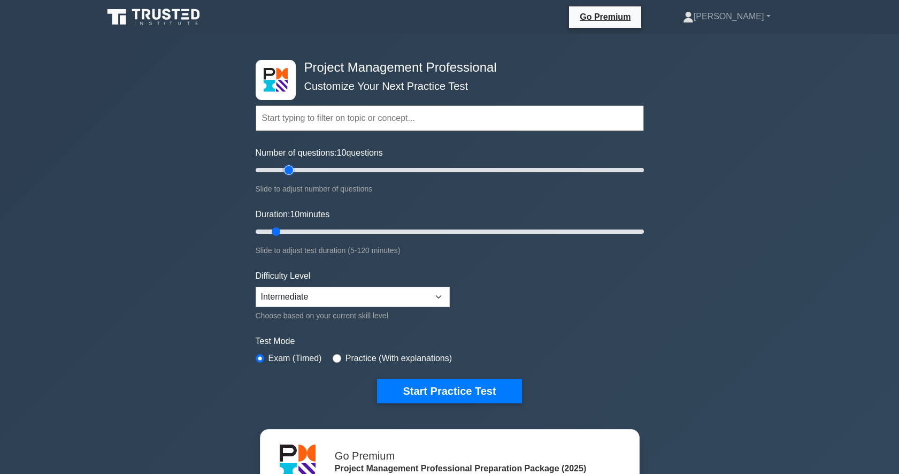
type input "20"
click at [294, 169] on input "Number of questions: 10 questions" at bounding box center [450, 170] width 388 height 13
type input "20"
click at [302, 232] on input "Duration: 10 minutes" at bounding box center [450, 231] width 388 height 13
click at [438, 292] on select "Beginner Intermediate Expert" at bounding box center [353, 297] width 194 height 20
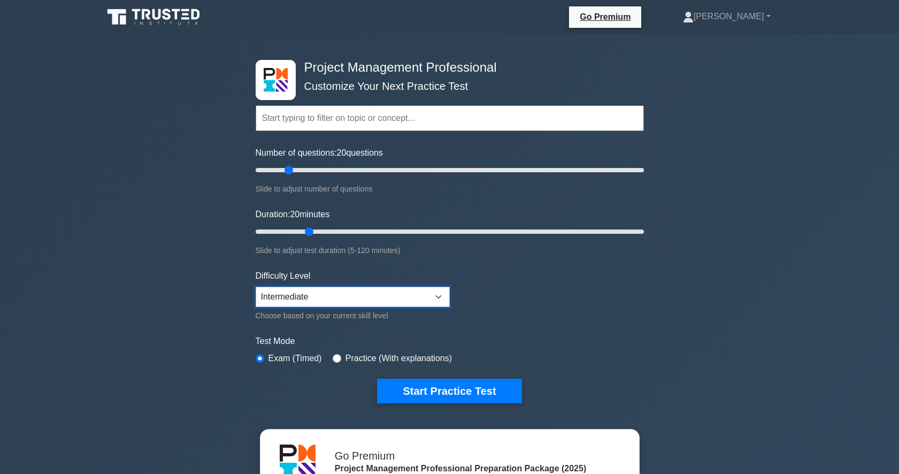
click at [435, 292] on select "Beginner Intermediate Expert" at bounding box center [353, 297] width 194 height 20
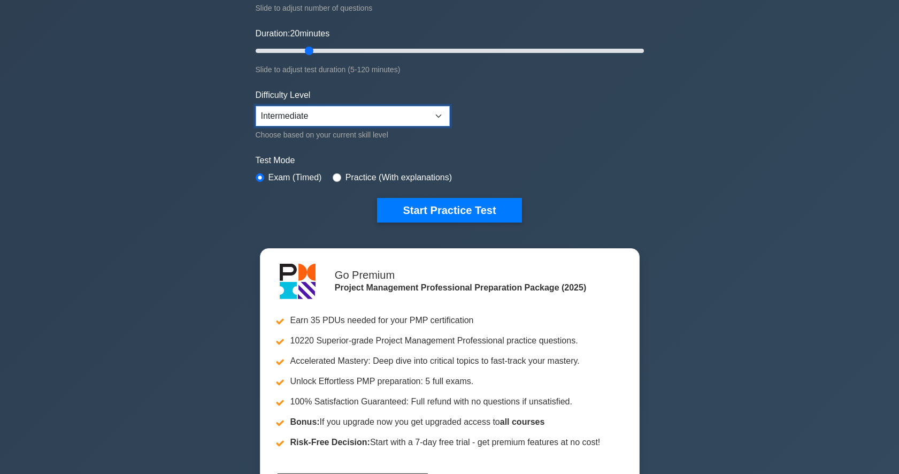
scroll to position [107, 0]
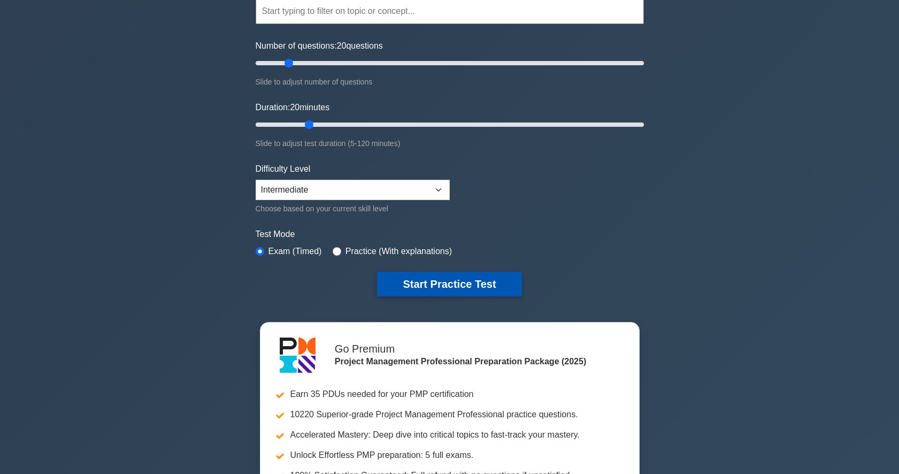
click at [439, 286] on button "Start Practice Test" at bounding box center [449, 284] width 144 height 25
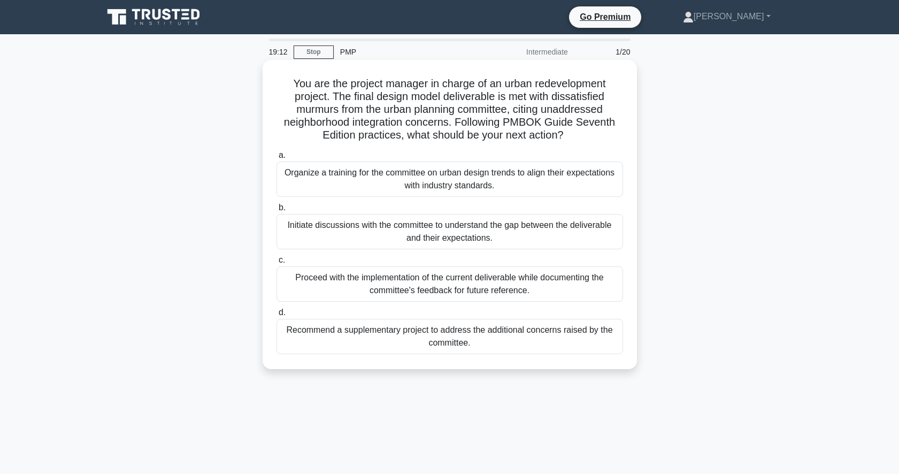
click at [443, 231] on div "Initiate discussions with the committee to understand the gap between the deliv…" at bounding box center [450, 231] width 347 height 35
click at [277, 211] on input "b. Initiate discussions with the committee to understand the gap between the de…" at bounding box center [277, 207] width 0 height 7
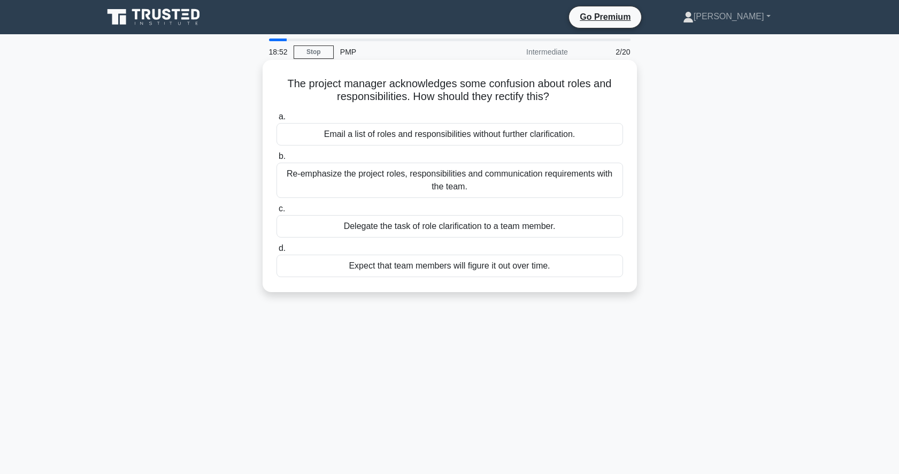
click at [375, 182] on div "Re-emphasize the project roles, responsibilities and communication requirements…" at bounding box center [450, 180] width 347 height 35
click at [277, 160] on input "b. Re-emphasize the project roles, responsibilities and communication requireme…" at bounding box center [277, 156] width 0 height 7
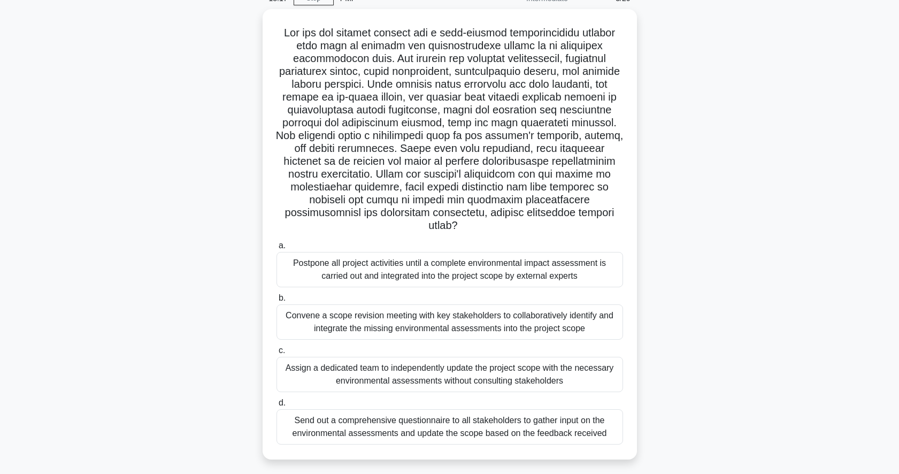
scroll to position [104, 0]
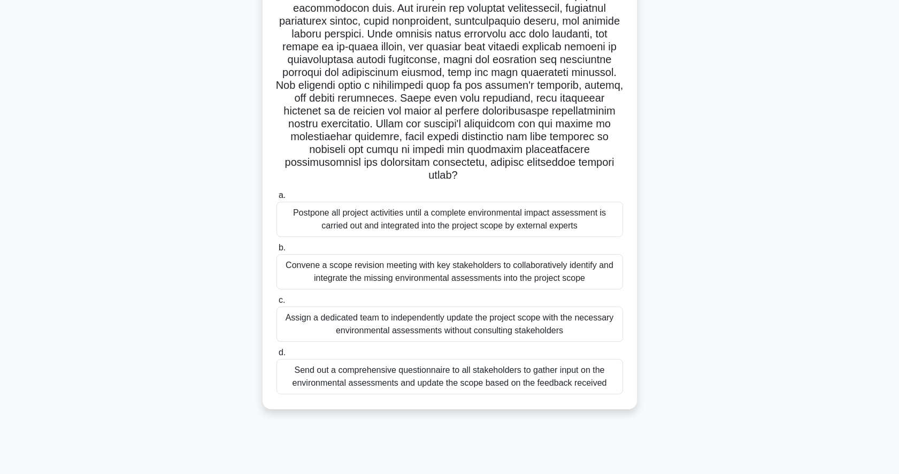
click at [205, 299] on div ".spinner_0XTQ{transform-origin:center;animation:spinner_y6GP .75s linear infini…" at bounding box center [450, 190] width 706 height 463
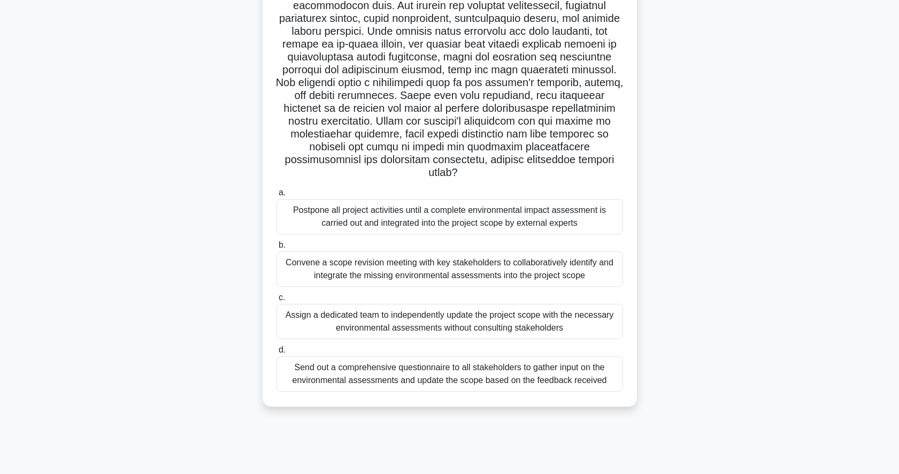
click at [325, 269] on div "Convene a scope revision meeting with key stakeholders to collaboratively ident…" at bounding box center [450, 268] width 347 height 35
click at [277, 249] on input "b. Convene a scope revision meeting with key stakeholders to collaboratively id…" at bounding box center [277, 245] width 0 height 7
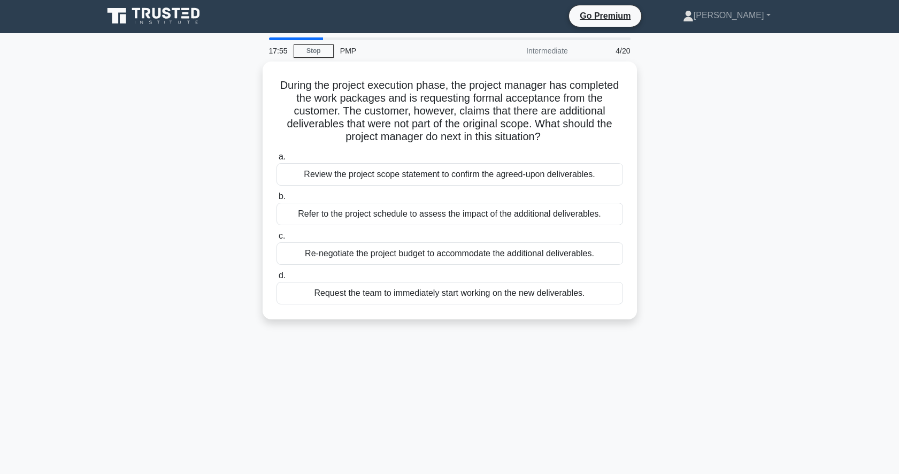
scroll to position [0, 0]
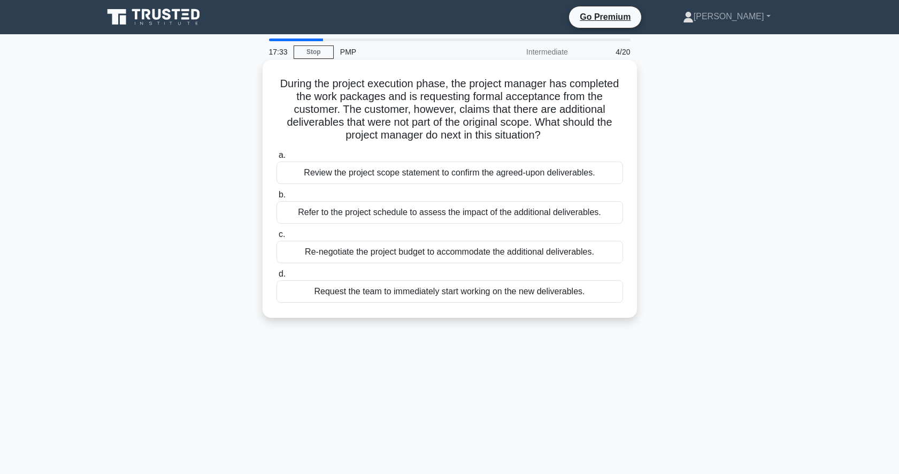
click at [335, 176] on div "Review the project scope statement to confirm the agreed-upon deliverables." at bounding box center [450, 173] width 347 height 22
click at [277, 159] on input "a. Review the project scope statement to confirm the agreed-upon deliverables." at bounding box center [277, 155] width 0 height 7
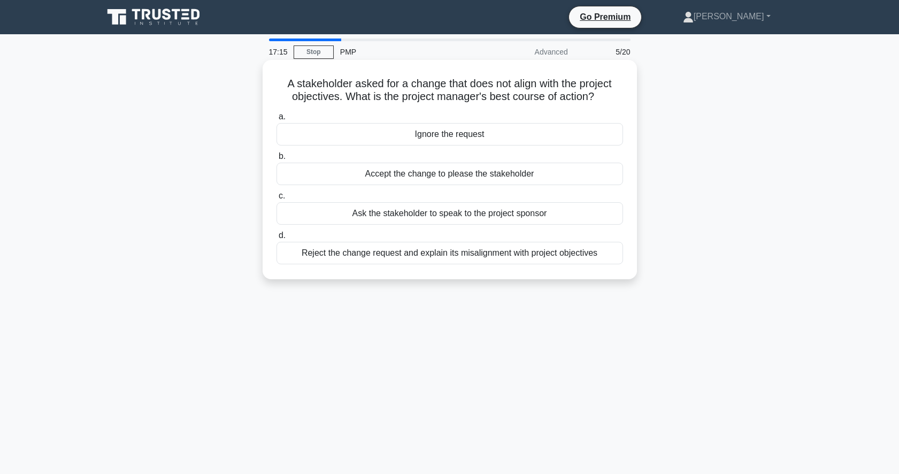
click at [373, 216] on div "Ask the stakeholder to speak to the project sponsor" at bounding box center [450, 213] width 347 height 22
click at [277, 200] on input "c. Ask the stakeholder to speak to the project sponsor" at bounding box center [277, 196] width 0 height 7
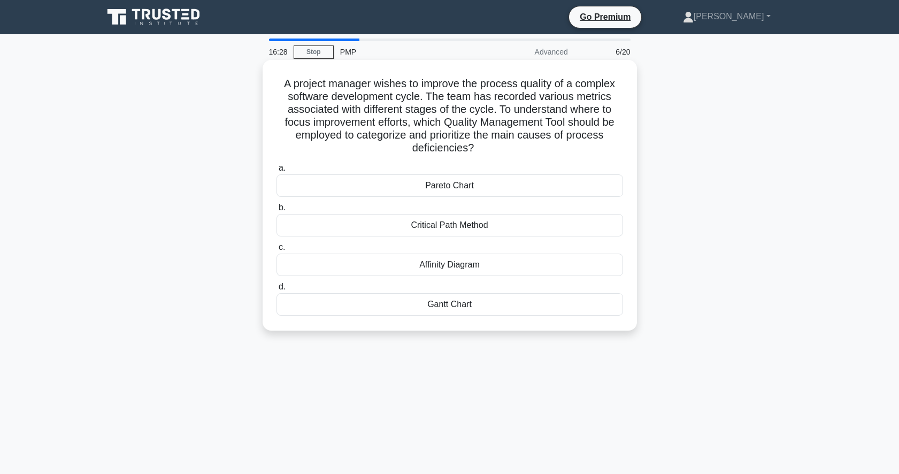
click at [448, 268] on div "Affinity Diagram" at bounding box center [450, 265] width 347 height 22
click at [277, 251] on input "c. Affinity Diagram" at bounding box center [277, 247] width 0 height 7
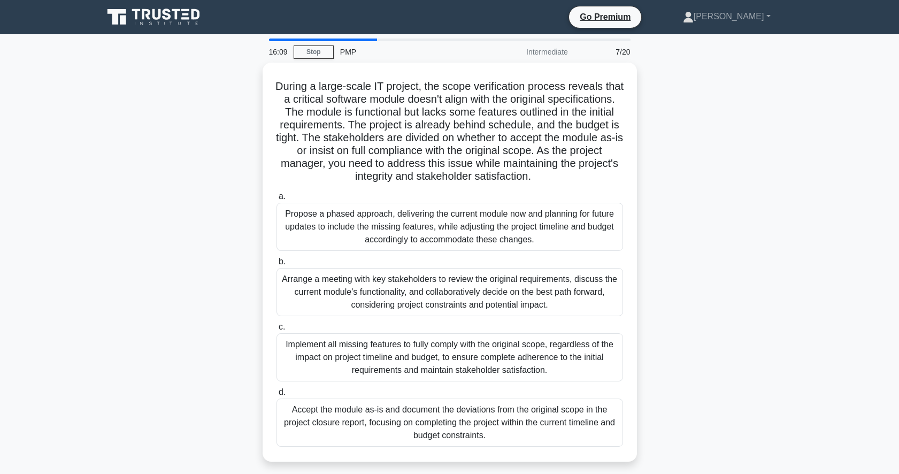
scroll to position [53, 0]
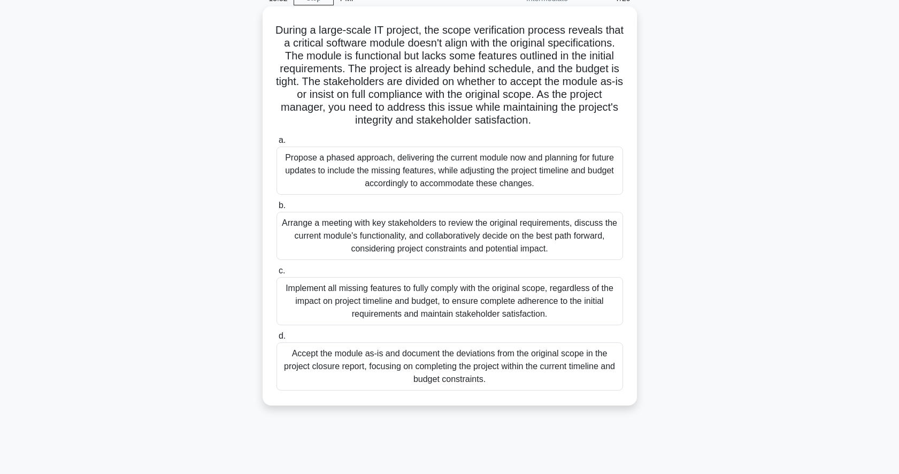
click at [325, 242] on div "Arrange a meeting with key stakeholders to review the original requirements, di…" at bounding box center [450, 236] width 347 height 48
click at [277, 209] on input "b. Arrange a meeting with key stakeholders to review the original requirements,…" at bounding box center [277, 205] width 0 height 7
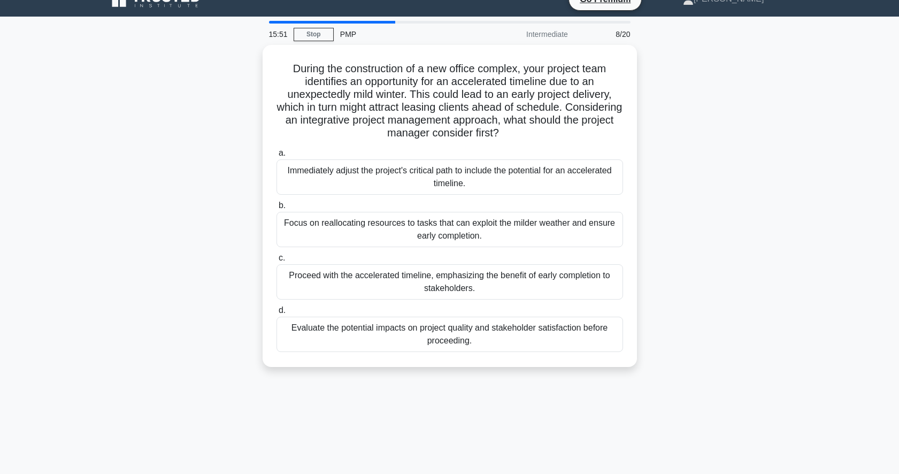
scroll to position [0, 0]
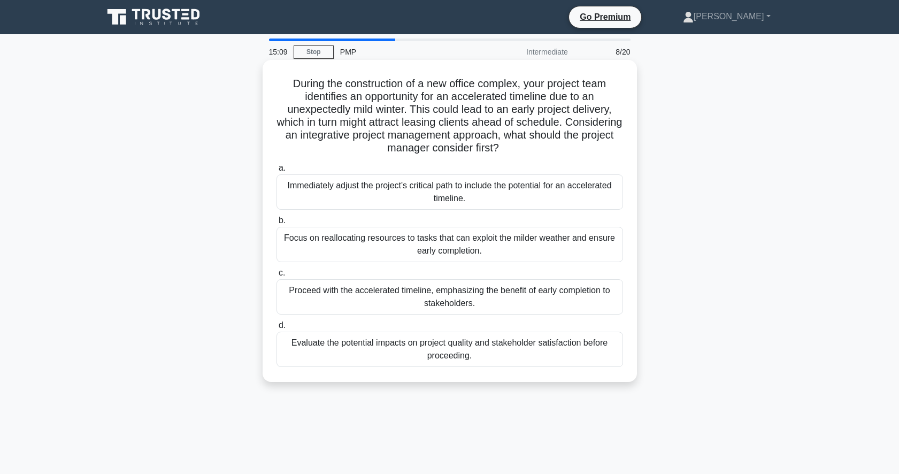
click at [404, 357] on div "Evaluate the potential impacts on project quality and stakeholder satisfaction …" at bounding box center [450, 349] width 347 height 35
click at [277, 329] on input "d. Evaluate the potential impacts on project quality and stakeholder satisfacti…" at bounding box center [277, 325] width 0 height 7
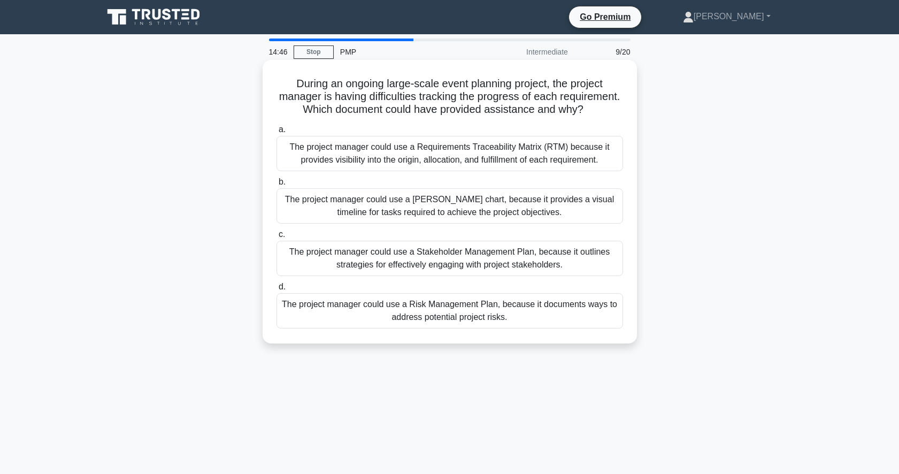
click at [352, 163] on div "The project manager could use a Requirements Traceability Matrix (RTM) because …" at bounding box center [450, 153] width 347 height 35
click at [277, 133] on input "a. The project manager could use a Requirements Traceability Matrix (RTM) becau…" at bounding box center [277, 129] width 0 height 7
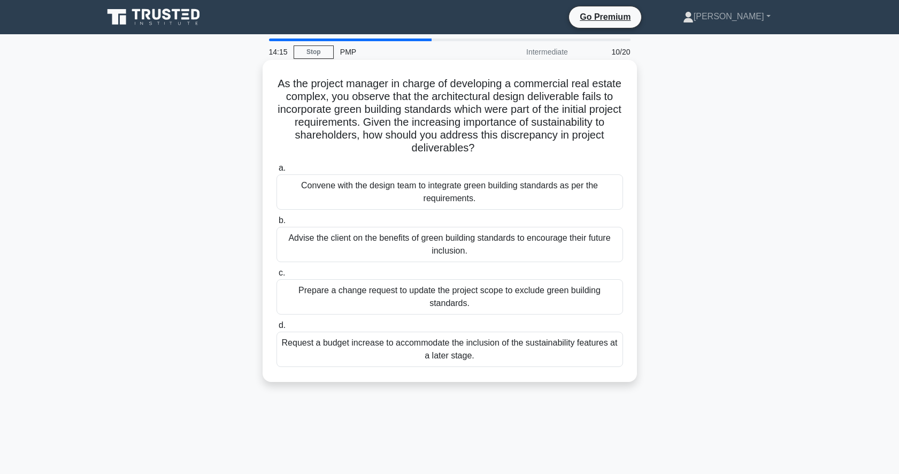
click at [340, 196] on div "Convene with the design team to integrate green building standards as per the r…" at bounding box center [450, 191] width 347 height 35
click at [277, 172] on input "a. Convene with the design team to integrate green building standards as per th…" at bounding box center [277, 168] width 0 height 7
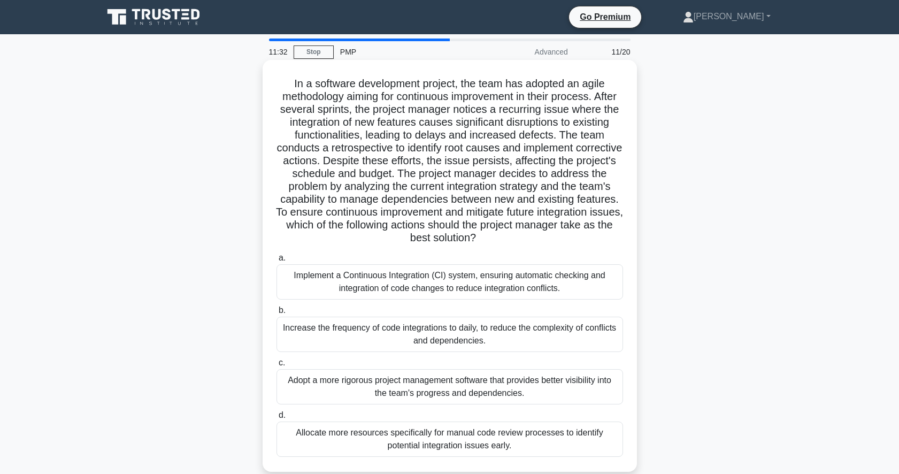
click at [351, 279] on div "Implement a Continuous Integration (CI) system, ensuring automatic checking and…" at bounding box center [450, 281] width 347 height 35
click at [277, 262] on input "a. Implement a Continuous Integration (CI) system, ensuring automatic checking …" at bounding box center [277, 258] width 0 height 7
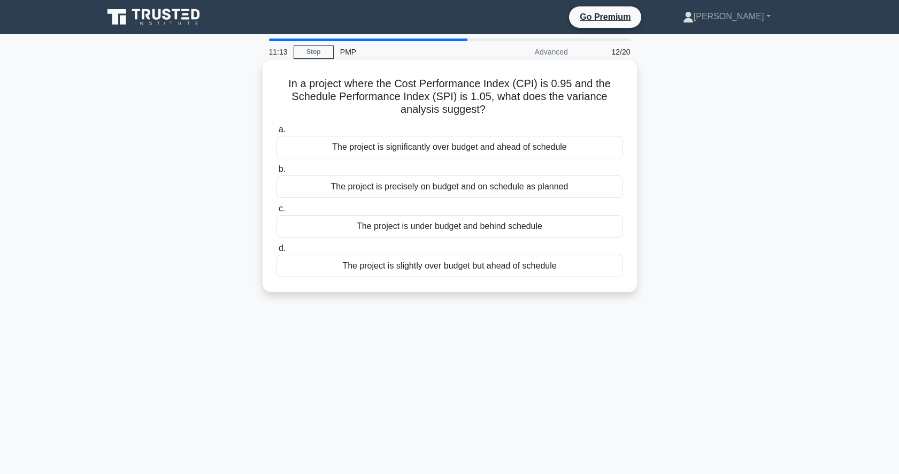
click at [421, 267] on div "The project is slightly over budget but ahead of schedule" at bounding box center [450, 266] width 347 height 22
click at [277, 252] on input "d. The project is slightly over budget but ahead of schedule" at bounding box center [277, 248] width 0 height 7
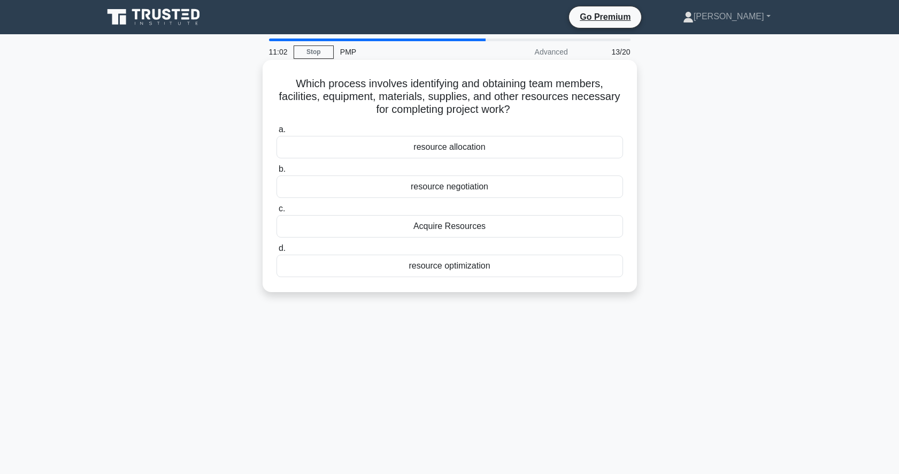
click at [467, 146] on div "resource allocation" at bounding box center [450, 147] width 347 height 22
click at [277, 133] on input "a. resource allocation" at bounding box center [277, 129] width 0 height 7
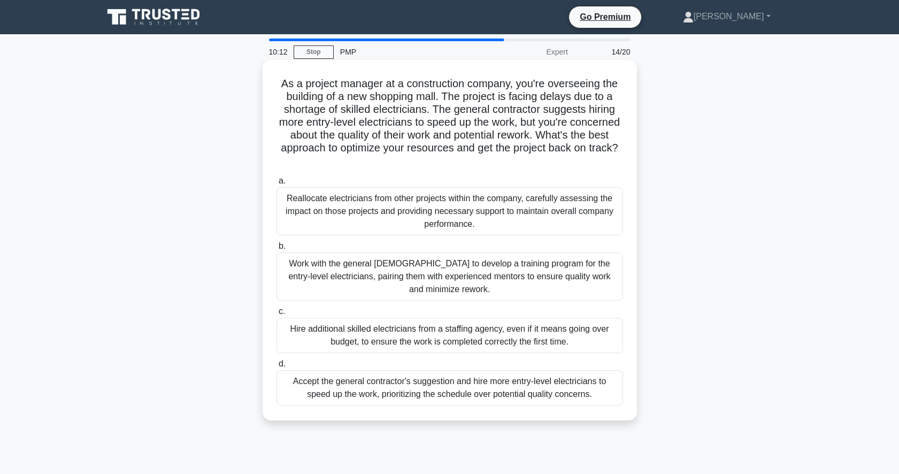
click at [378, 270] on div "Work with the general contractor to develop a training program for the entry-le…" at bounding box center [450, 277] width 347 height 48
click at [277, 250] on input "b. Work with the general contractor to develop a training program for the entry…" at bounding box center [277, 246] width 0 height 7
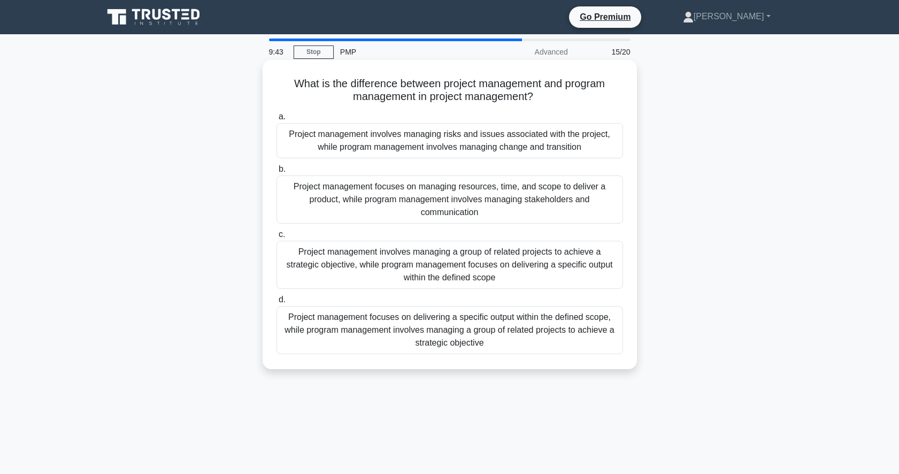
click at [347, 328] on div "Project management focuses on delivering a specific output within the defined s…" at bounding box center [450, 330] width 347 height 48
click at [277, 303] on input "d. Project management focuses on delivering a specific output within the define…" at bounding box center [277, 299] width 0 height 7
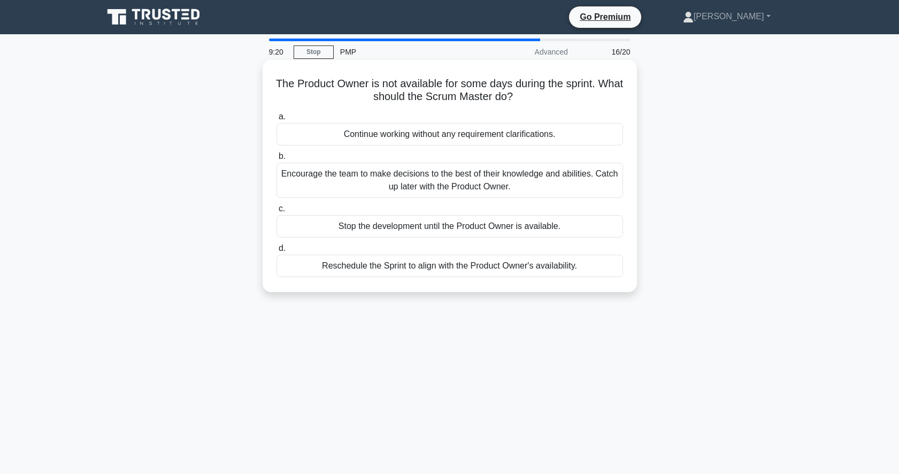
click at [381, 177] on div "Encourage the team to make decisions to the best of their knowledge and abiliti…" at bounding box center [450, 180] width 347 height 35
click at [277, 160] on input "b. Encourage the team to make decisions to the best of their knowledge and abil…" at bounding box center [277, 156] width 0 height 7
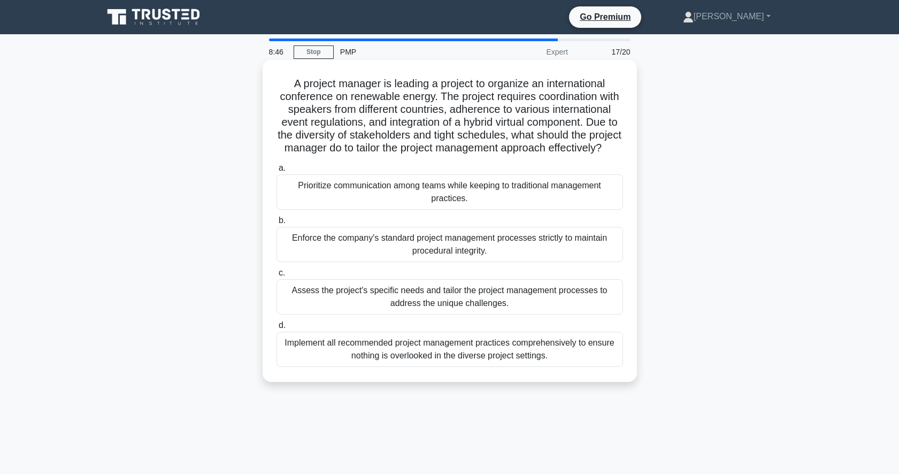
click at [321, 314] on div "Assess the project's specific needs and tailor the project management processes…" at bounding box center [450, 296] width 347 height 35
click at [277, 277] on input "c. Assess the project's specific needs and tailor the project management proces…" at bounding box center [277, 273] width 0 height 7
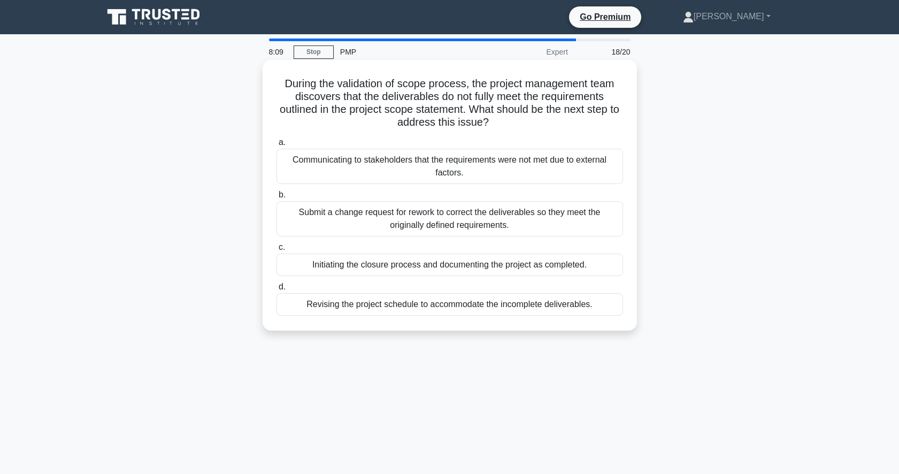
click at [349, 211] on div "Submit a change request for rework to correct the deliverables so they meet the…" at bounding box center [450, 218] width 347 height 35
click at [277, 198] on input "b. Submit a change request for rework to correct the deliverables so they meet …" at bounding box center [277, 195] width 0 height 7
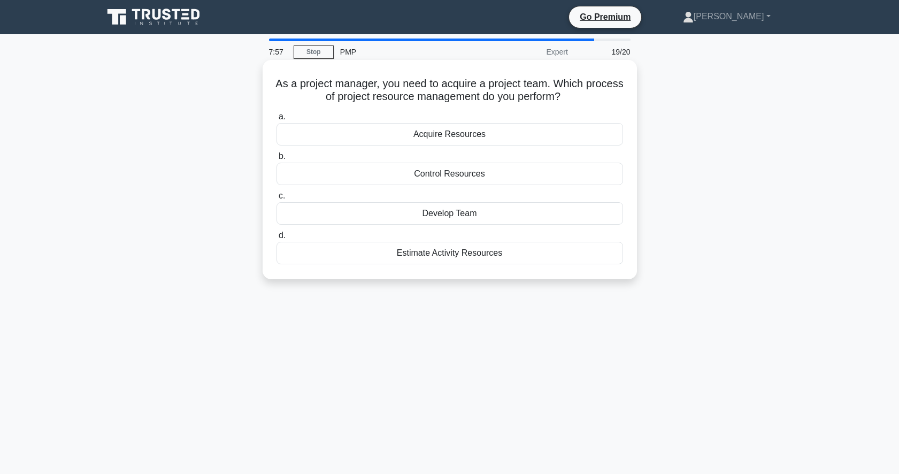
click at [456, 139] on div "Acquire Resources" at bounding box center [450, 134] width 347 height 22
click at [277, 120] on input "a. Acquire Resources" at bounding box center [277, 116] width 0 height 7
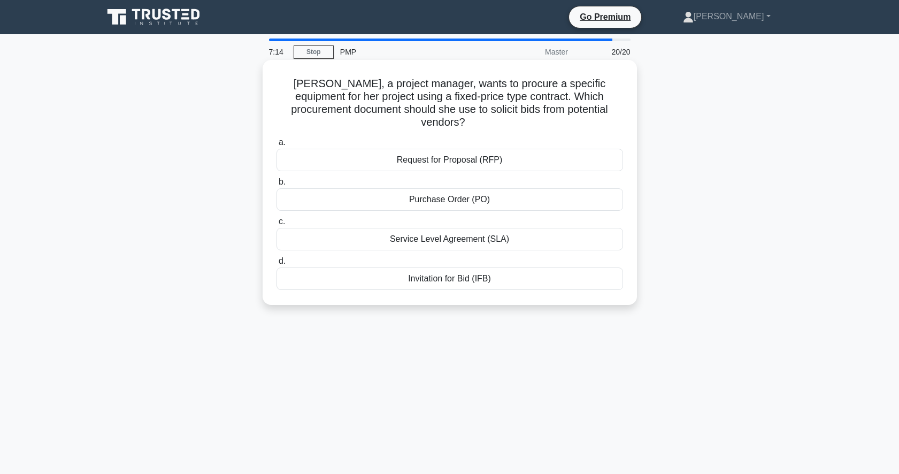
click at [435, 268] on div "Invitation for Bid (IFB)" at bounding box center [450, 278] width 347 height 22
click at [277, 265] on input "d. Invitation for Bid (IFB)" at bounding box center [277, 261] width 0 height 7
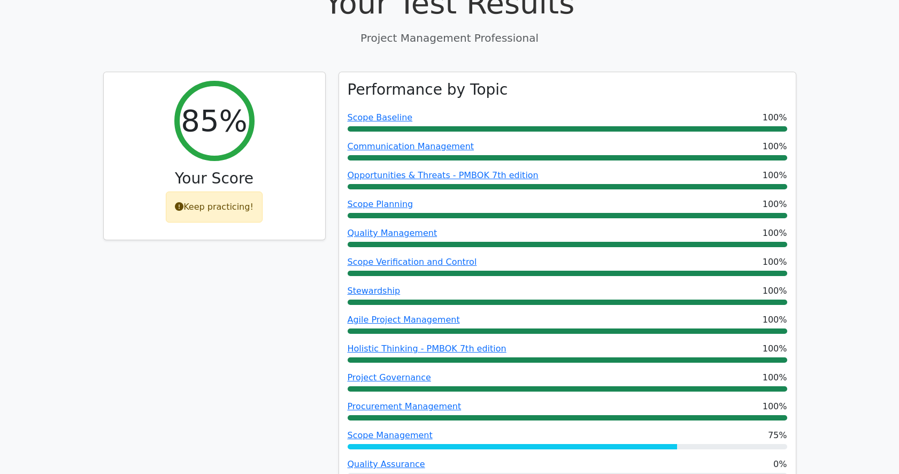
scroll to position [428, 0]
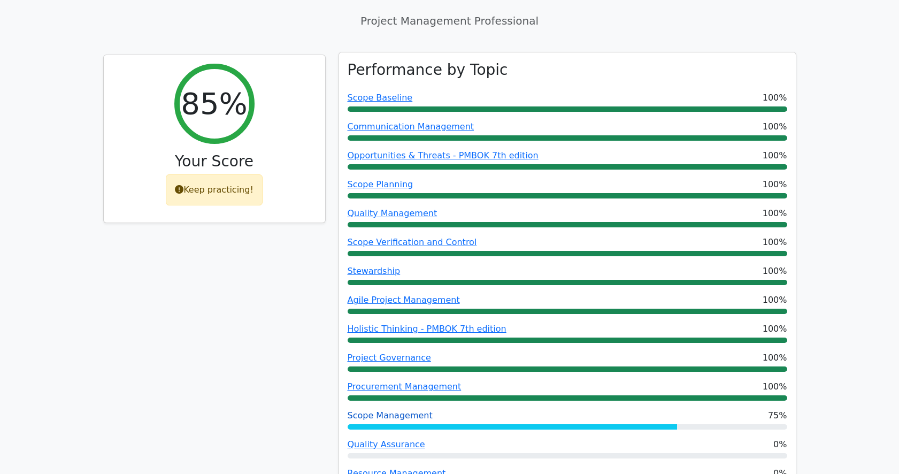
click at [372, 410] on link "Scope Management" at bounding box center [390, 415] width 85 height 10
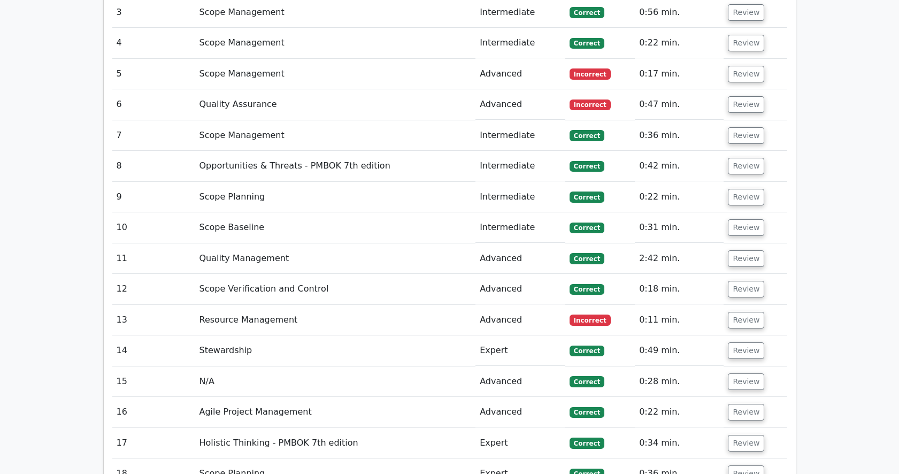
scroll to position [1819, 0]
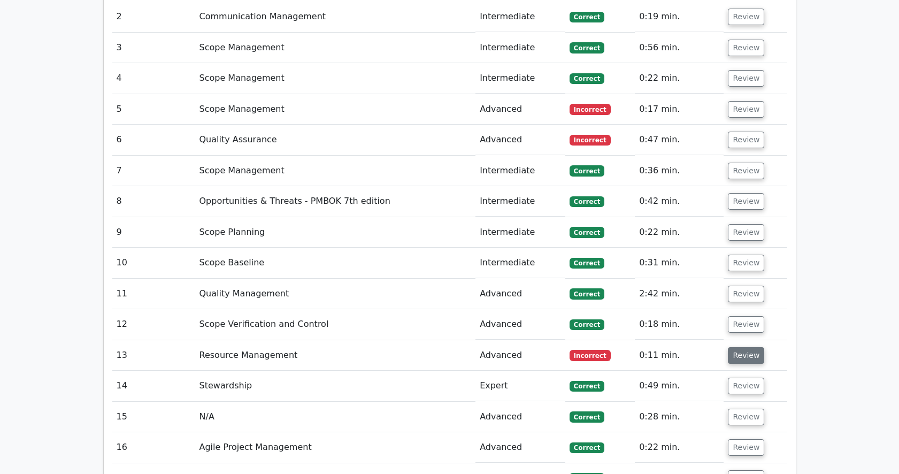
click at [746, 347] on button "Review" at bounding box center [746, 355] width 36 height 17
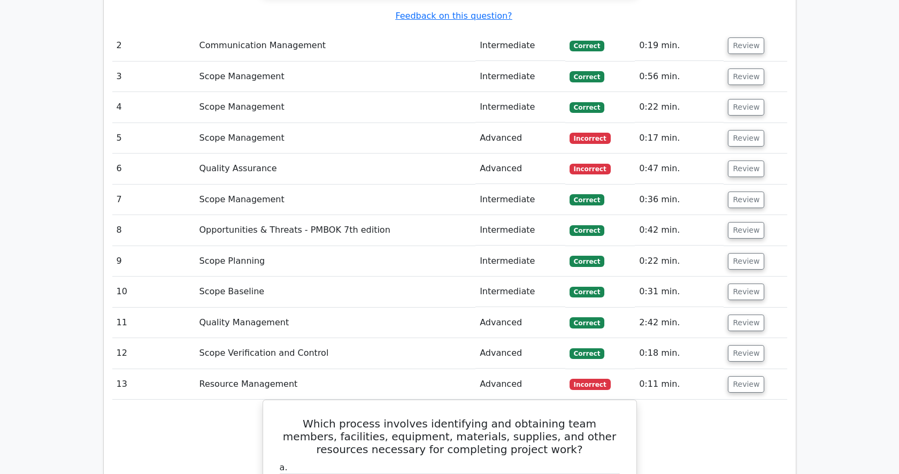
scroll to position [1765, 0]
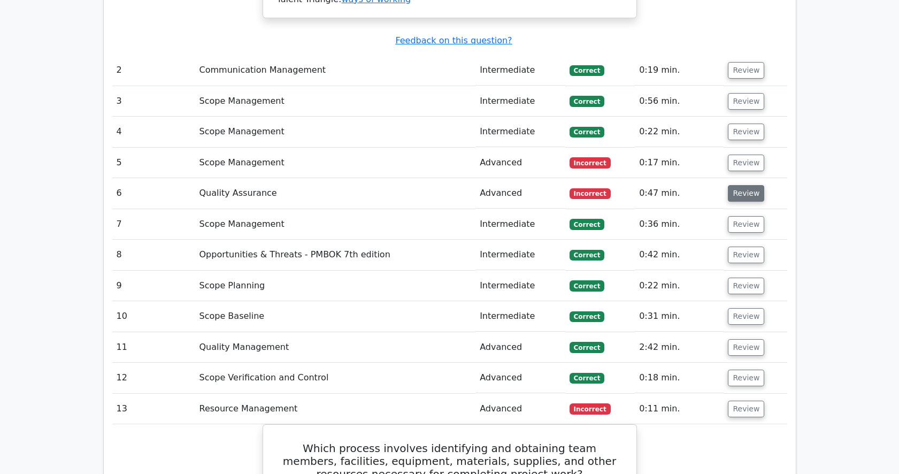
click at [749, 185] on button "Review" at bounding box center [746, 193] width 36 height 17
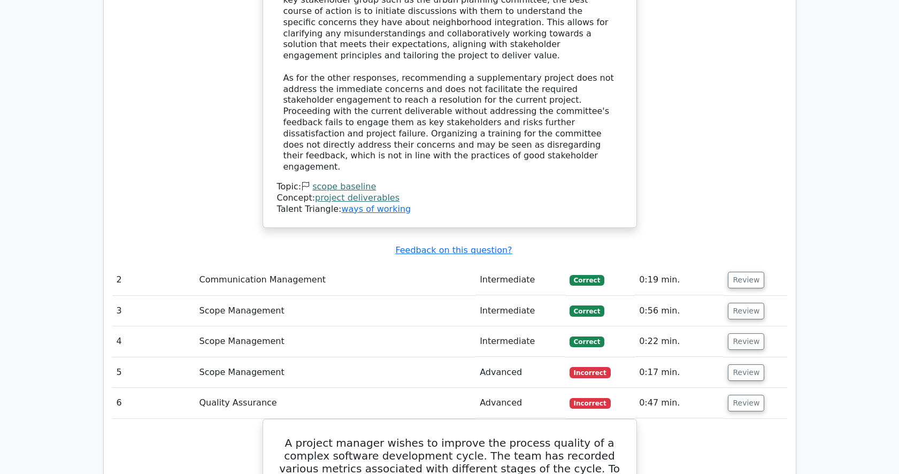
scroll to position [1551, 0]
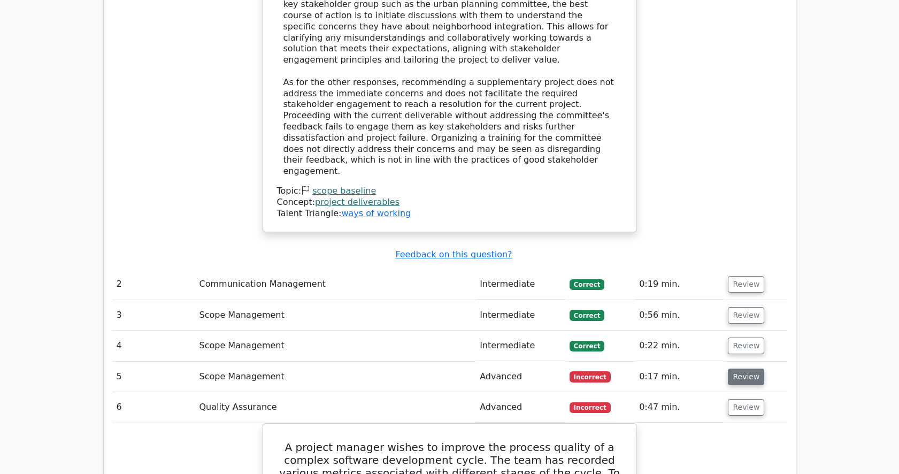
click at [745, 369] on button "Review" at bounding box center [746, 377] width 36 height 17
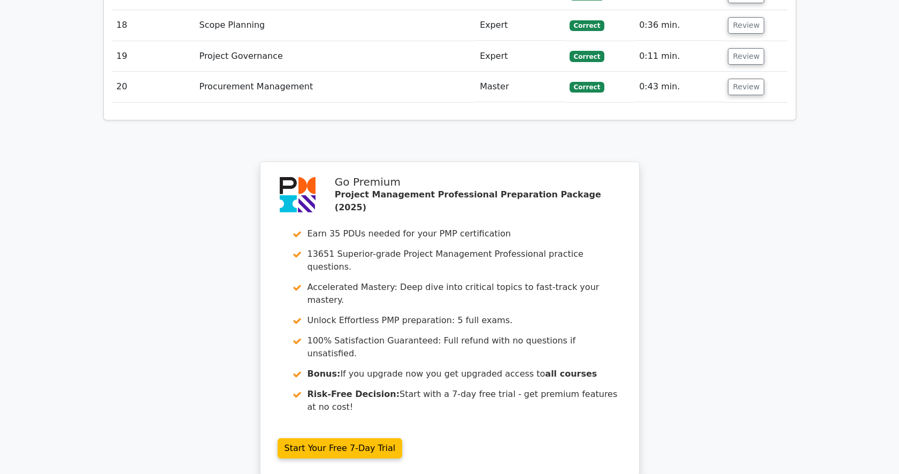
scroll to position [3796, 0]
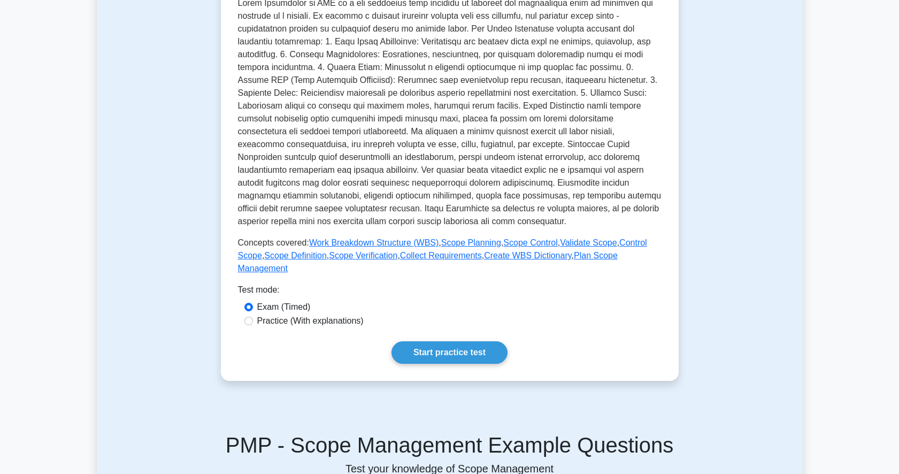
scroll to position [321, 0]
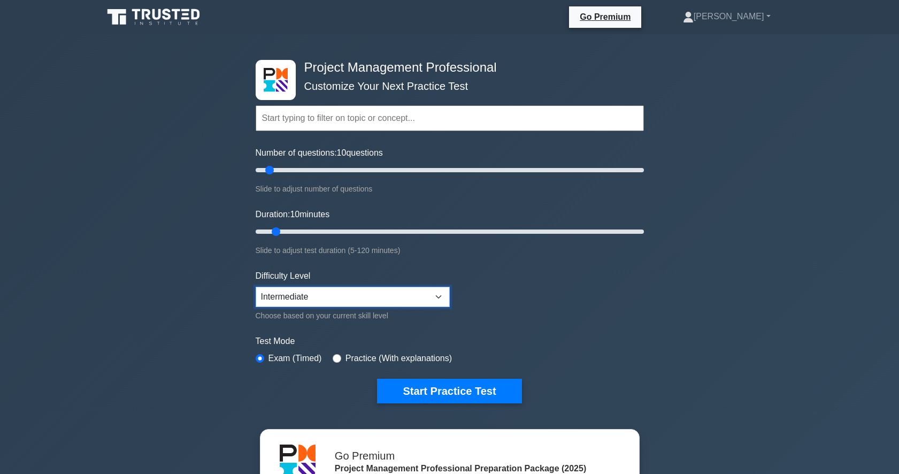
click at [440, 294] on select "Beginner Intermediate Expert" at bounding box center [353, 297] width 194 height 20
select select "expert"
click at [256, 287] on select "Beginner Intermediate Expert" at bounding box center [353, 297] width 194 height 20
drag, startPoint x: 271, startPoint y: 170, endPoint x: 263, endPoint y: 174, distance: 9.1
type input "5"
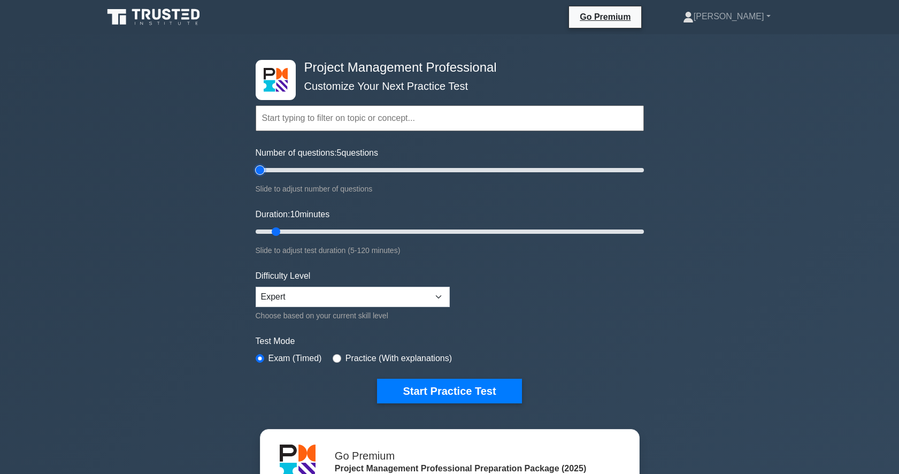
click at [263, 174] on input "Number of questions: 5 questions" at bounding box center [450, 170] width 388 height 13
drag, startPoint x: 278, startPoint y: 231, endPoint x: 266, endPoint y: 234, distance: 12.2
type input "5"
click at [266, 234] on input "Duration: 5 minutes" at bounding box center [450, 231] width 388 height 13
click at [417, 385] on button "Start Practice Test" at bounding box center [449, 391] width 144 height 25
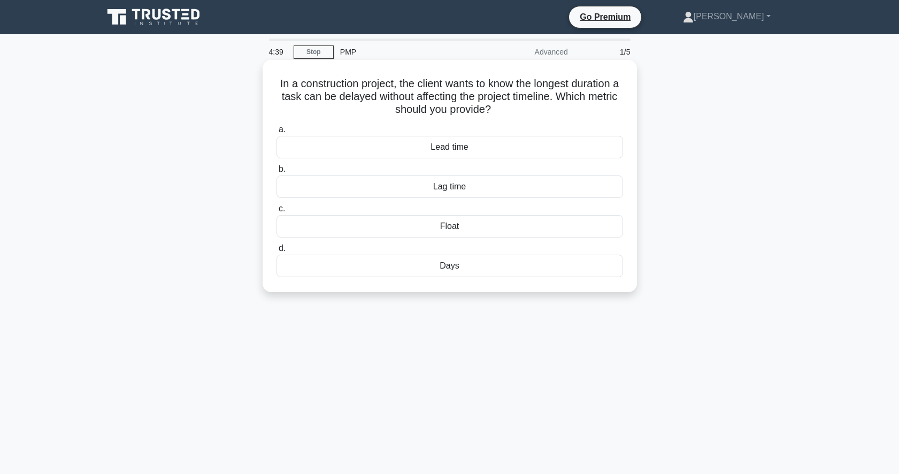
click at [437, 228] on div "Float" at bounding box center [450, 226] width 347 height 22
click at [277, 212] on input "c. Float" at bounding box center [277, 208] width 0 height 7
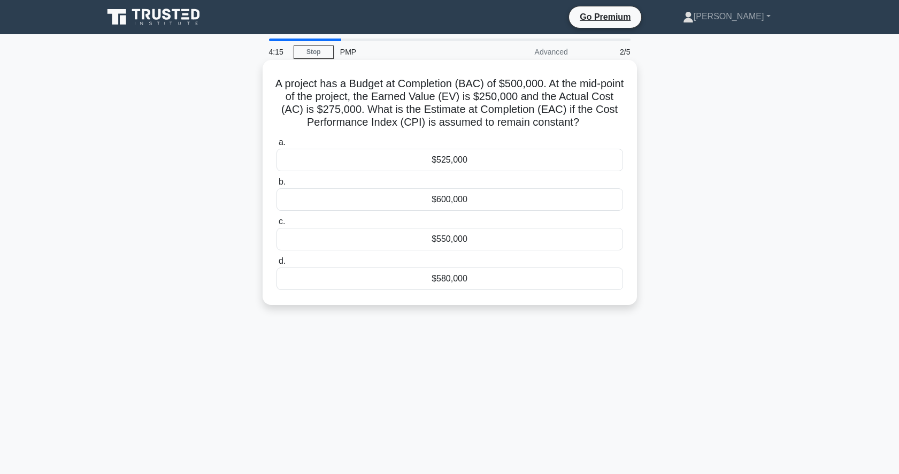
click at [410, 244] on div "$550,000" at bounding box center [450, 239] width 347 height 22
click at [277, 225] on input "c. $550,000" at bounding box center [277, 221] width 0 height 7
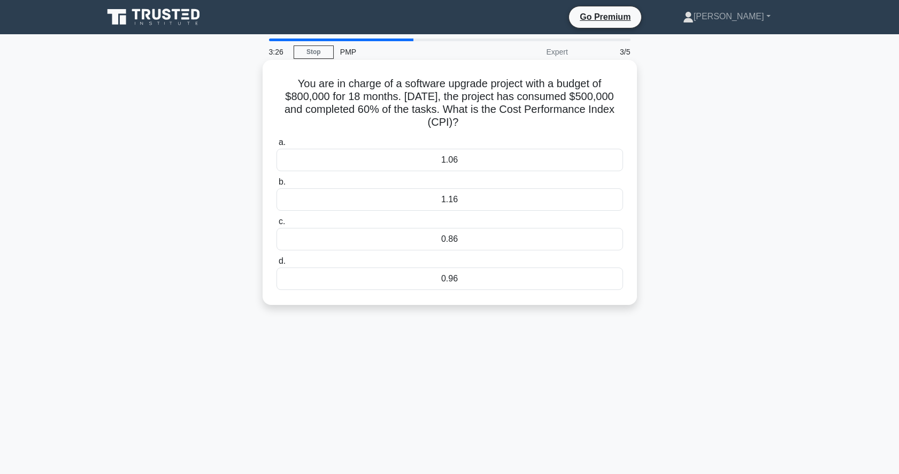
click at [403, 157] on div "1.06" at bounding box center [450, 160] width 347 height 22
click at [277, 146] on input "a. 1.06" at bounding box center [277, 142] width 0 height 7
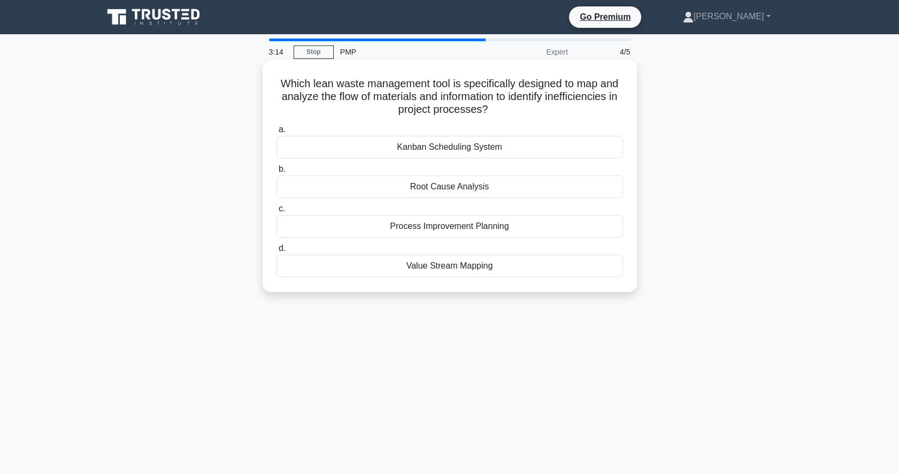
click at [379, 140] on div "Kanban Scheduling System" at bounding box center [450, 147] width 347 height 22
click at [277, 133] on input "a. Kanban Scheduling System" at bounding box center [277, 129] width 0 height 7
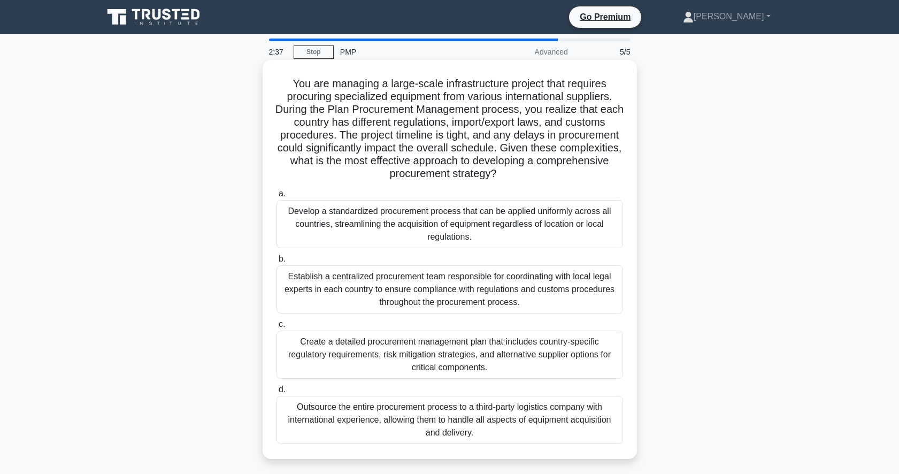
click at [357, 349] on div "Create a detailed procurement management plan that includes country-specific re…" at bounding box center [450, 355] width 347 height 48
click at [277, 328] on input "c. Create a detailed procurement management plan that includes country-specific…" at bounding box center [277, 324] width 0 height 7
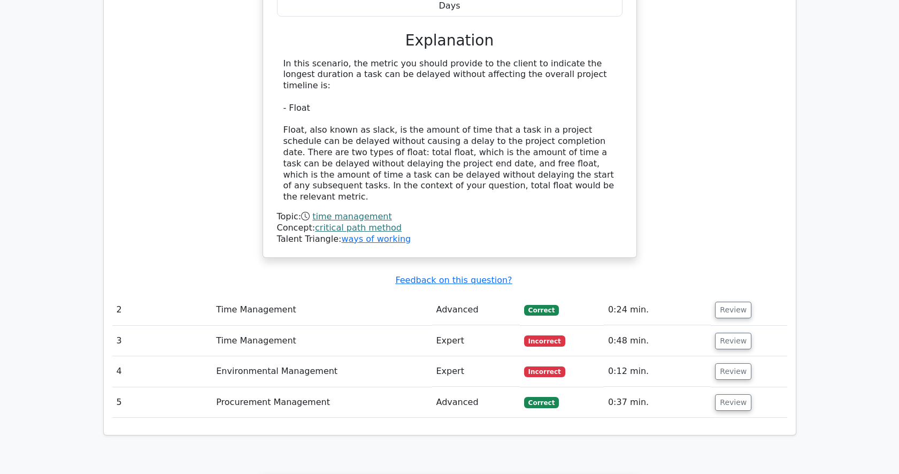
scroll to position [1123, 0]
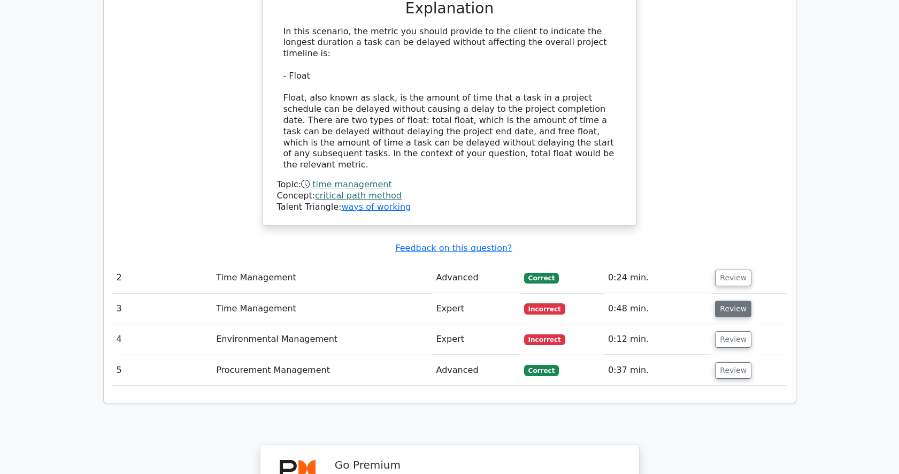
click at [735, 301] on button "Review" at bounding box center [733, 309] width 36 height 17
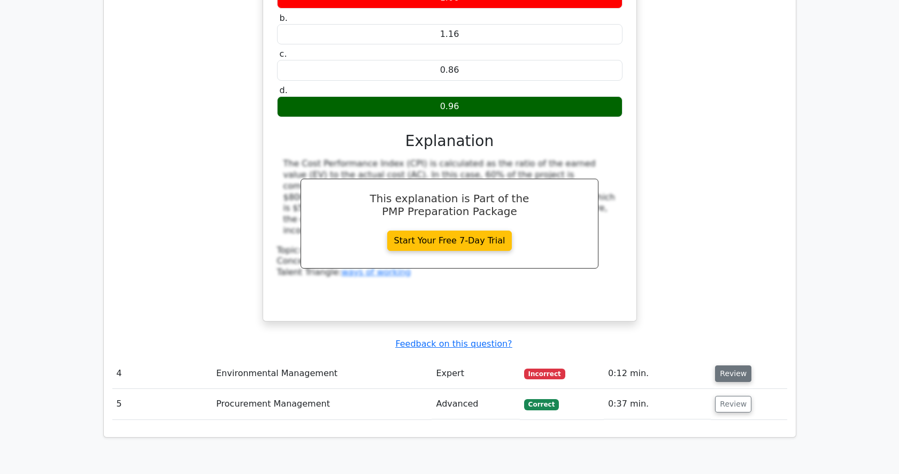
scroll to position [1551, 0]
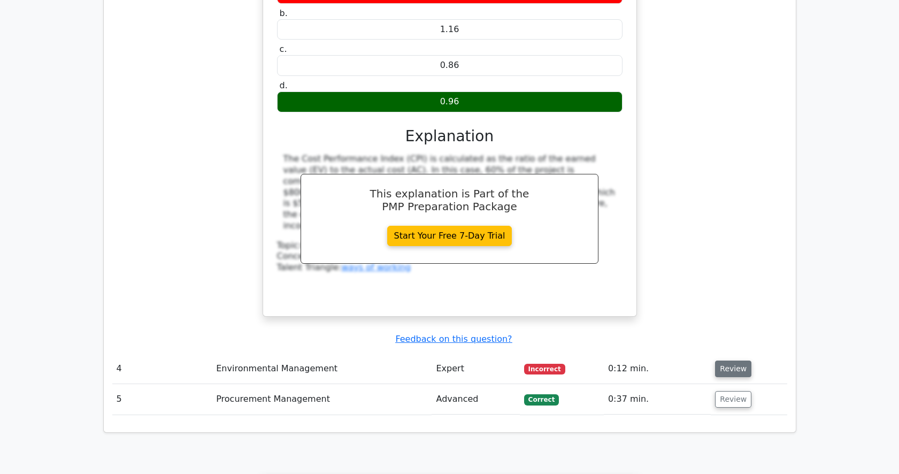
click at [733, 361] on button "Review" at bounding box center [733, 369] width 36 height 17
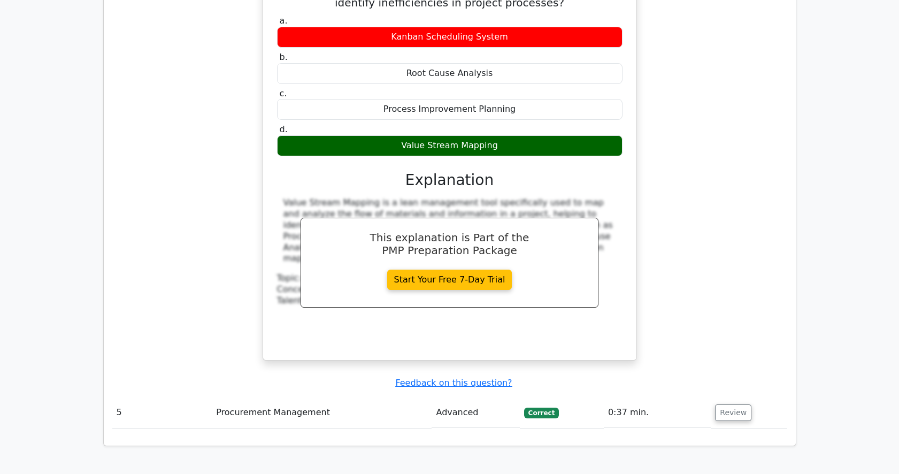
scroll to position [1979, 0]
